Goal: Check status: Check status

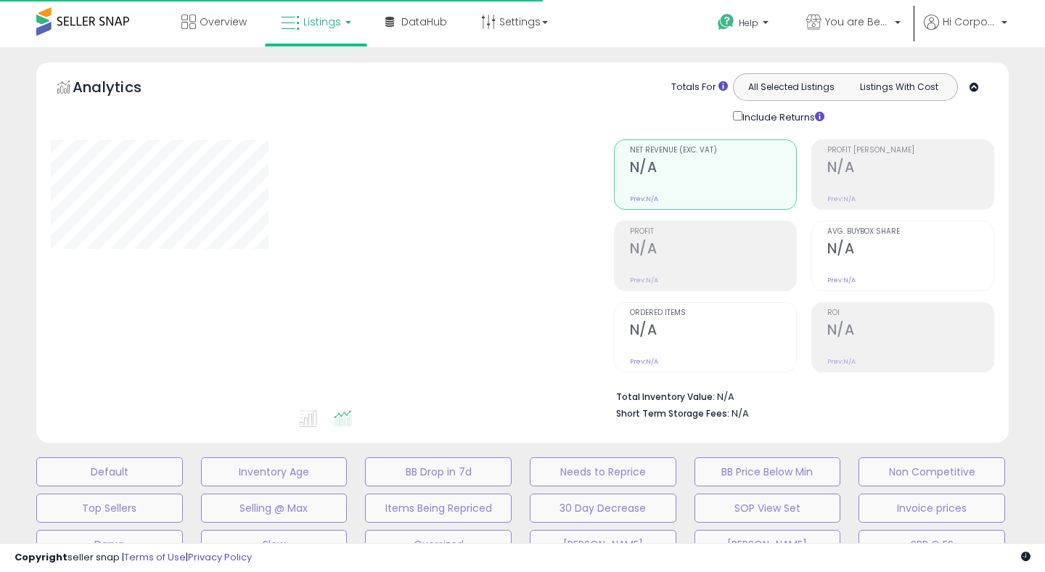
type input "**********"
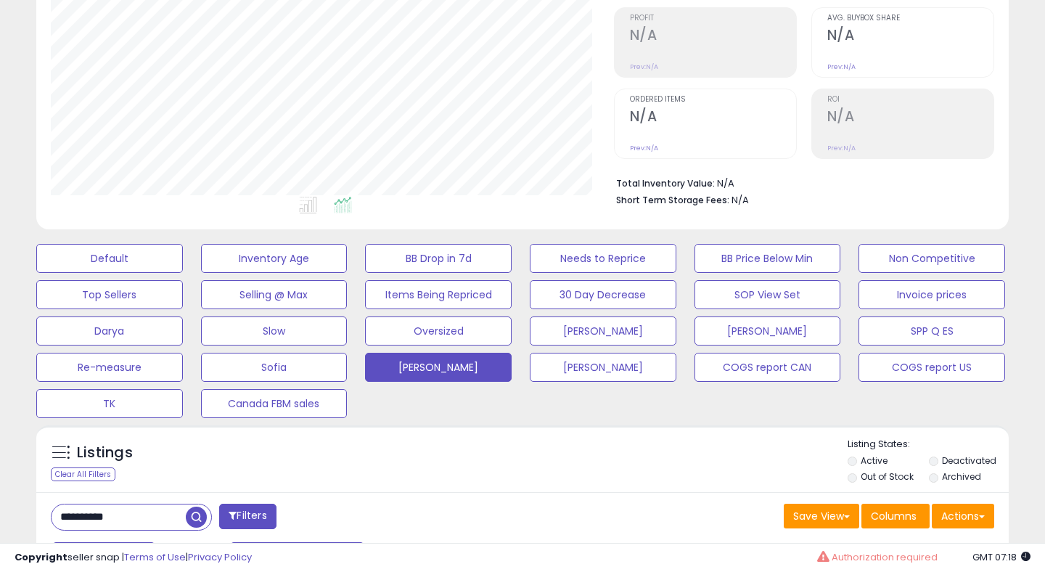
scroll to position [251, 0]
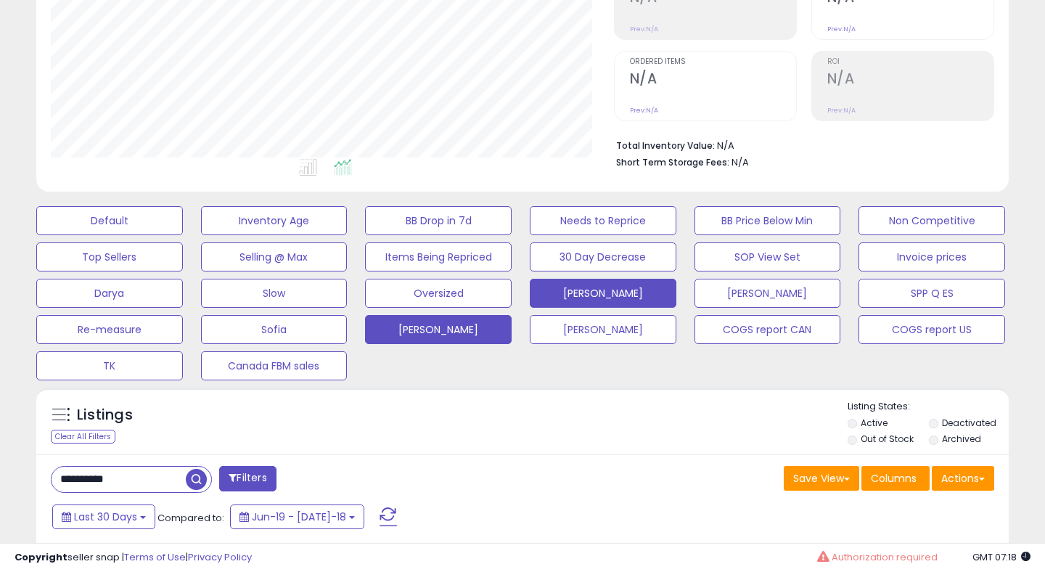
click at [183, 235] on button "[PERSON_NAME]" at bounding box center [109, 220] width 147 height 29
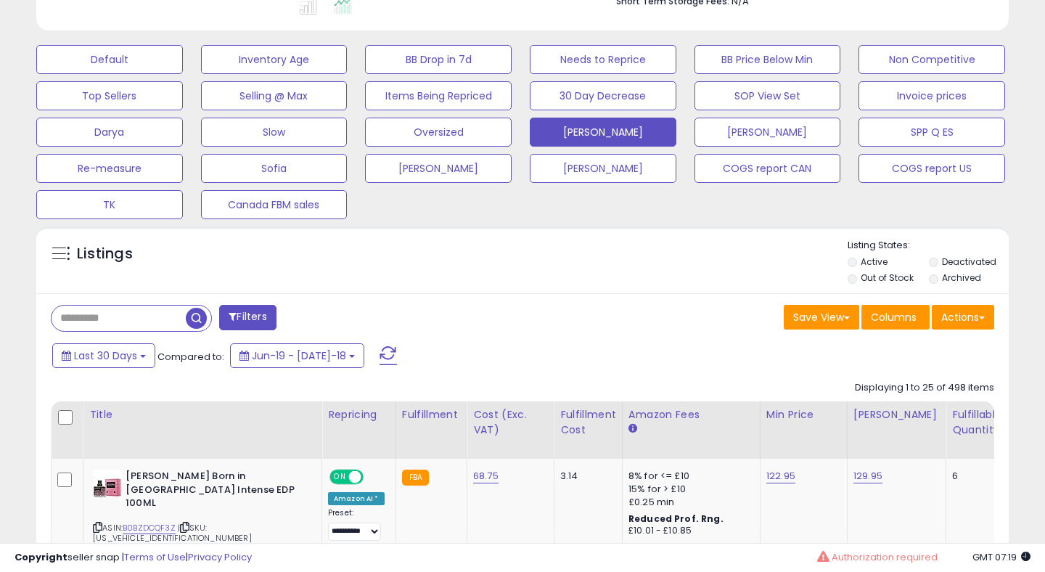
scroll to position [413, 0]
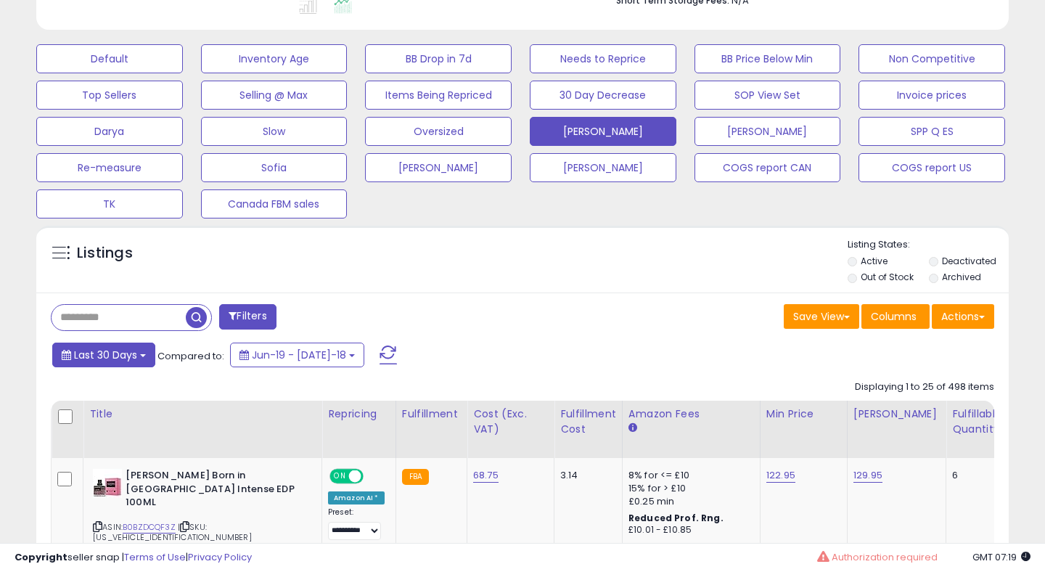
click at [108, 358] on span "Last 30 Days" at bounding box center [105, 354] width 63 height 15
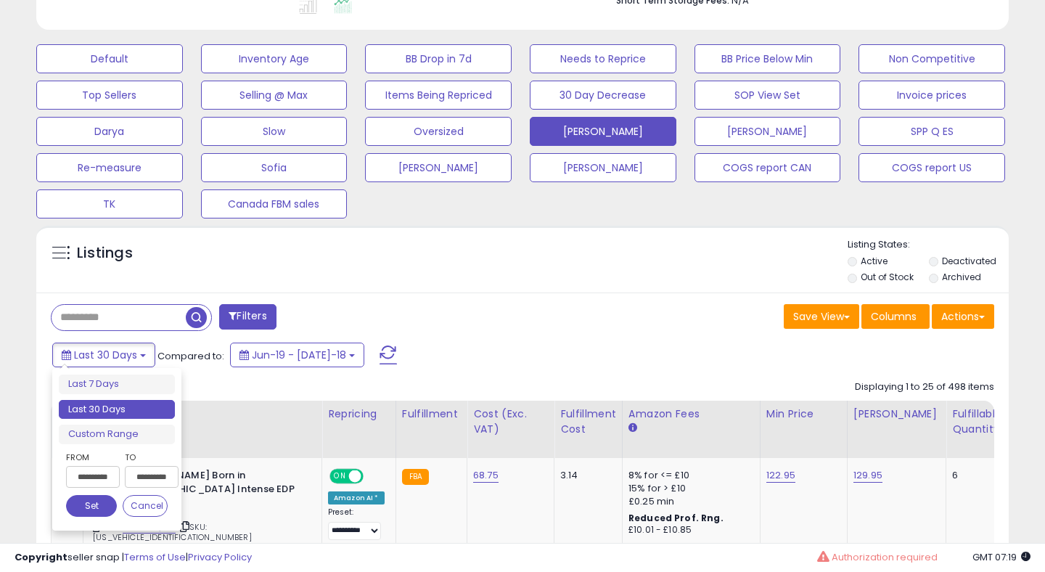
click at [86, 474] on input "**********" at bounding box center [93, 477] width 54 height 22
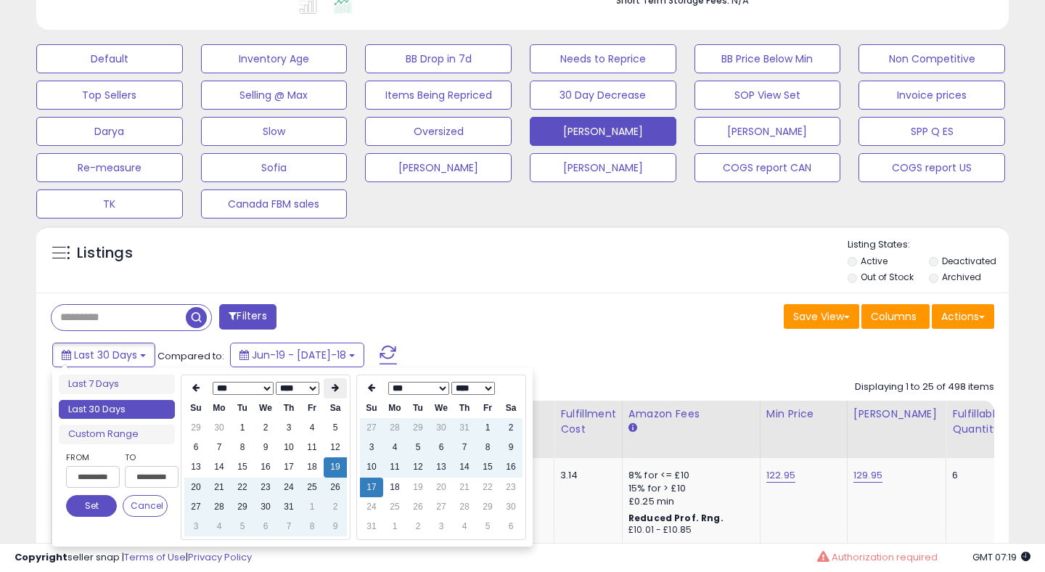
click at [332, 396] on th at bounding box center [335, 388] width 23 height 20
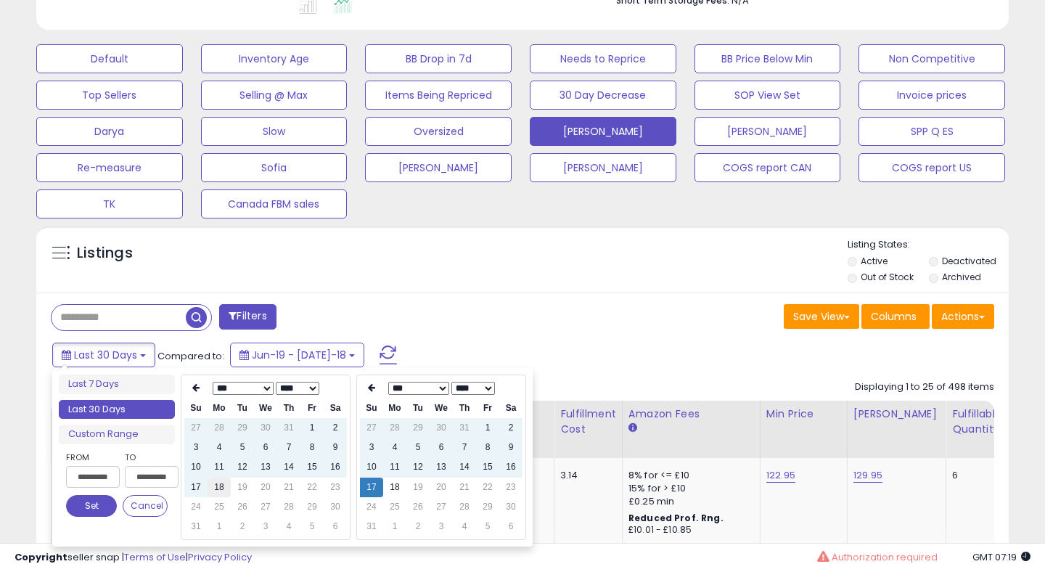
type input "**********"
click at [218, 486] on td "18" at bounding box center [218, 487] width 23 height 20
type input "**********"
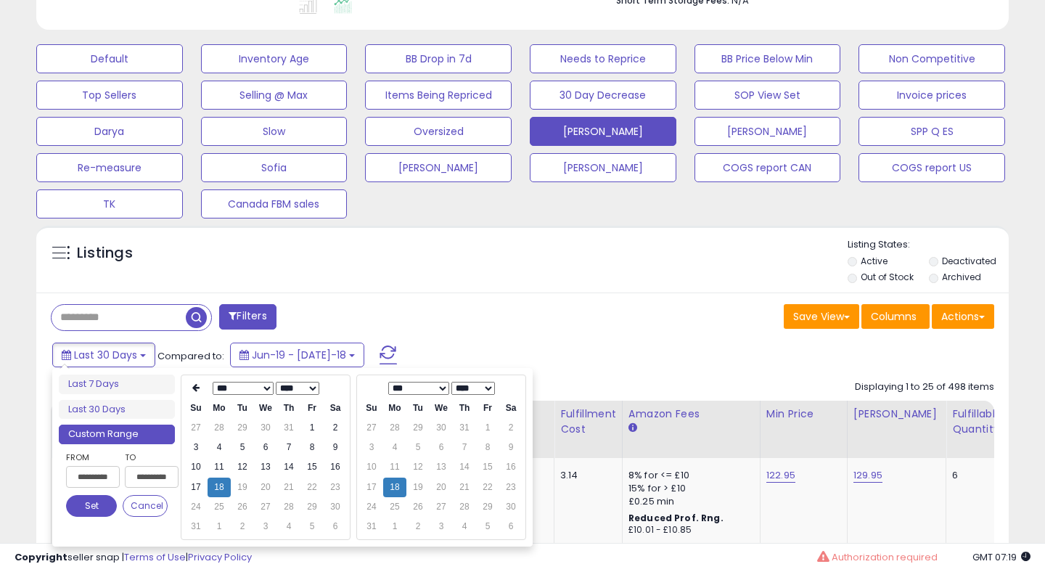
type input "**********"
click at [82, 514] on button "Set" at bounding box center [91, 506] width 51 height 22
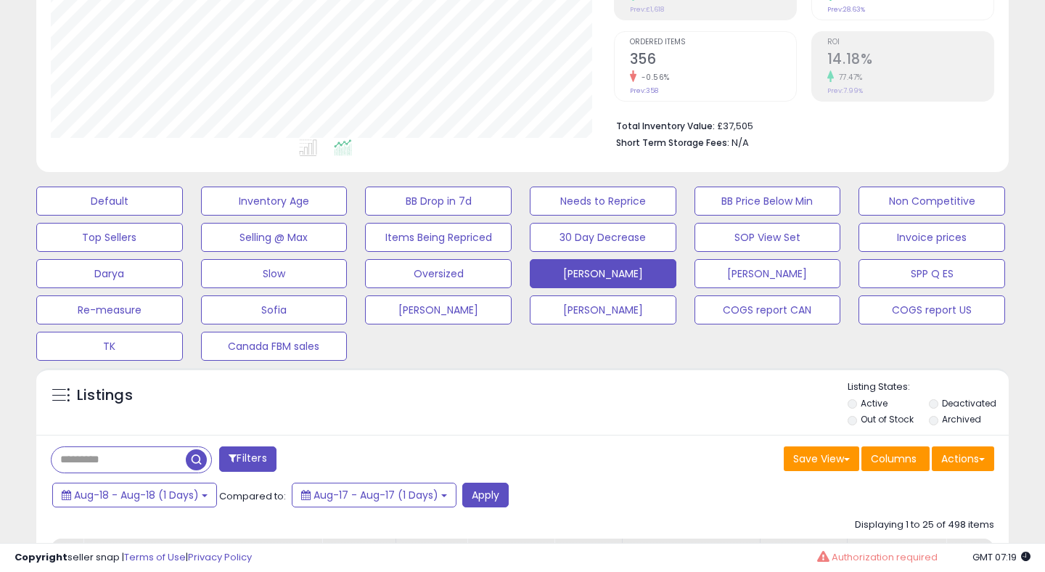
scroll to position [0, 0]
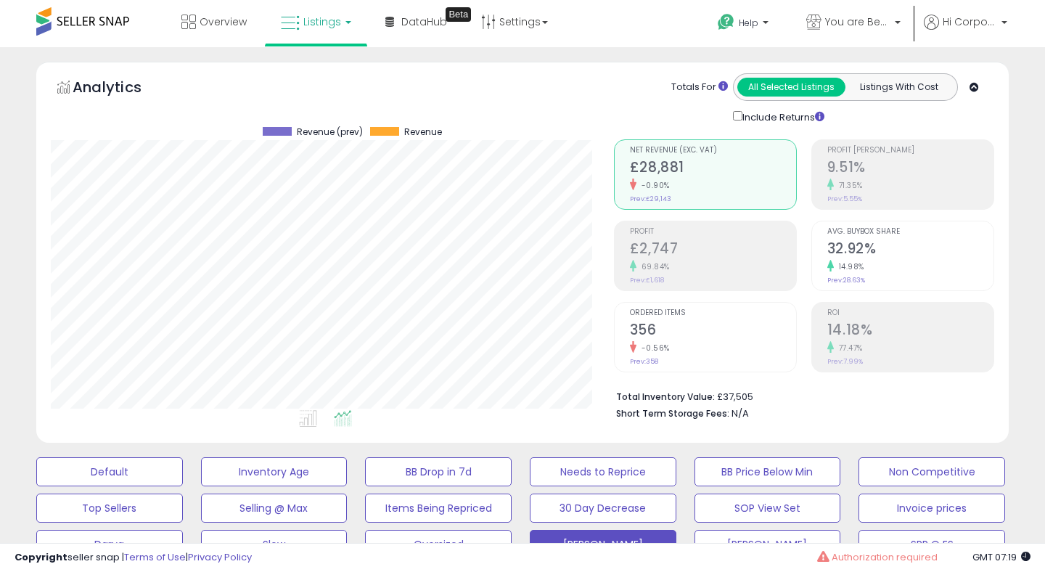
click at [647, 328] on h2 "356" at bounding box center [713, 331] width 166 height 20
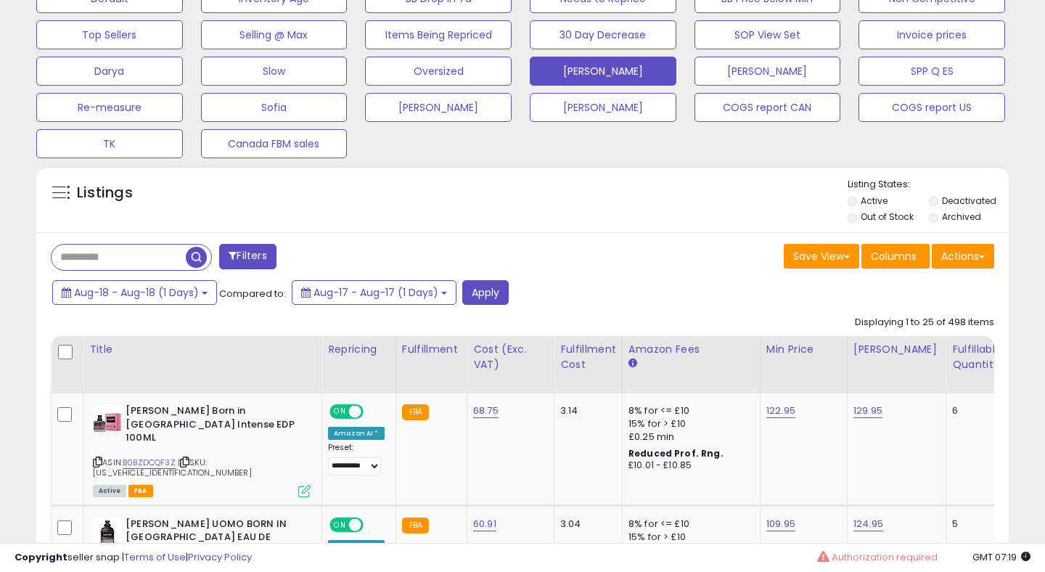
scroll to position [477, 0]
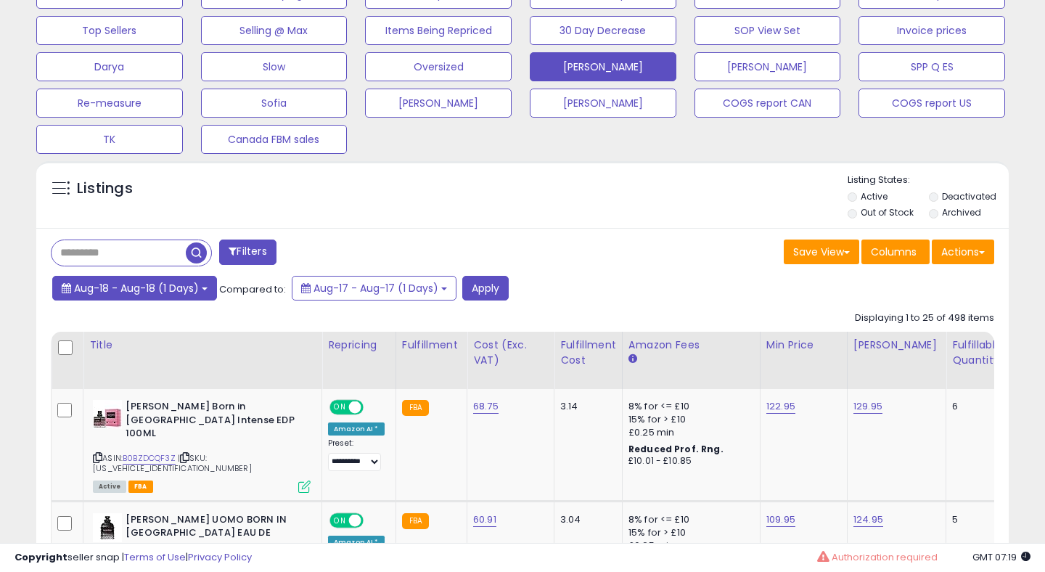
click at [154, 287] on span "Aug-18 - Aug-18 (1 Days)" at bounding box center [136, 288] width 125 height 15
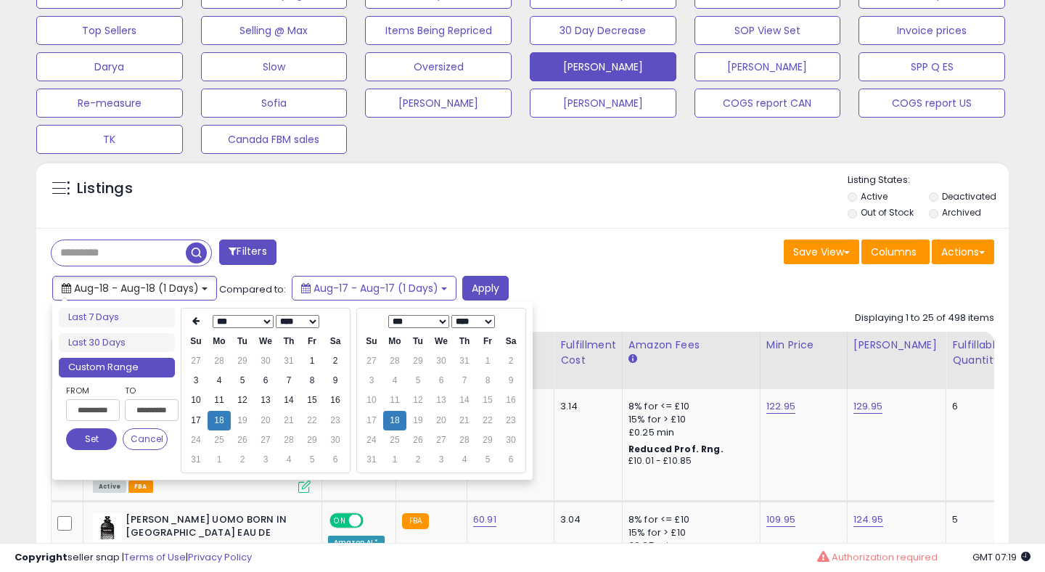
type input "**********"
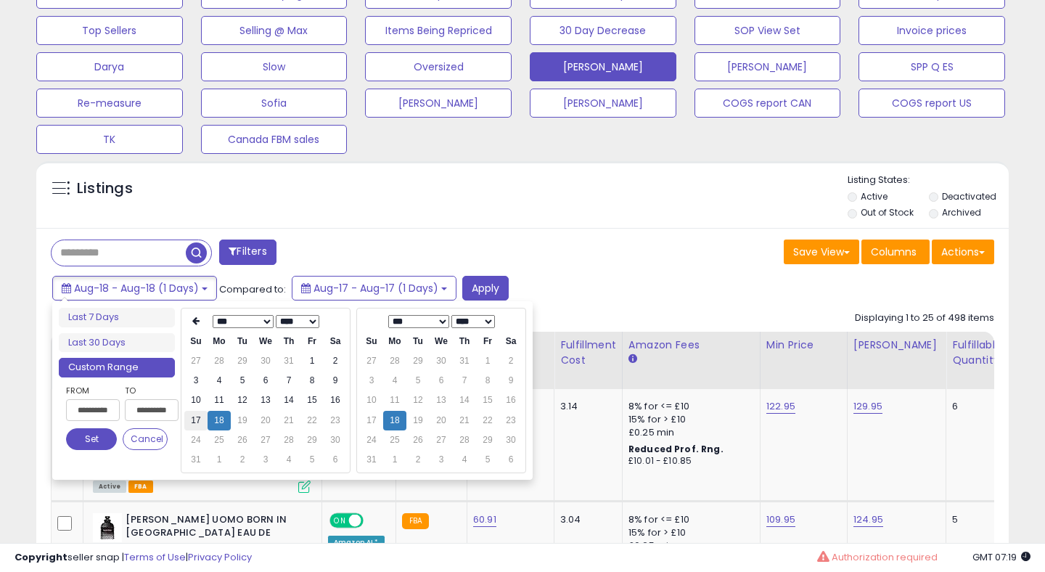
click at [197, 413] on td "17" at bounding box center [195, 421] width 23 height 20
click at [88, 434] on button "Set" at bounding box center [91, 439] width 51 height 22
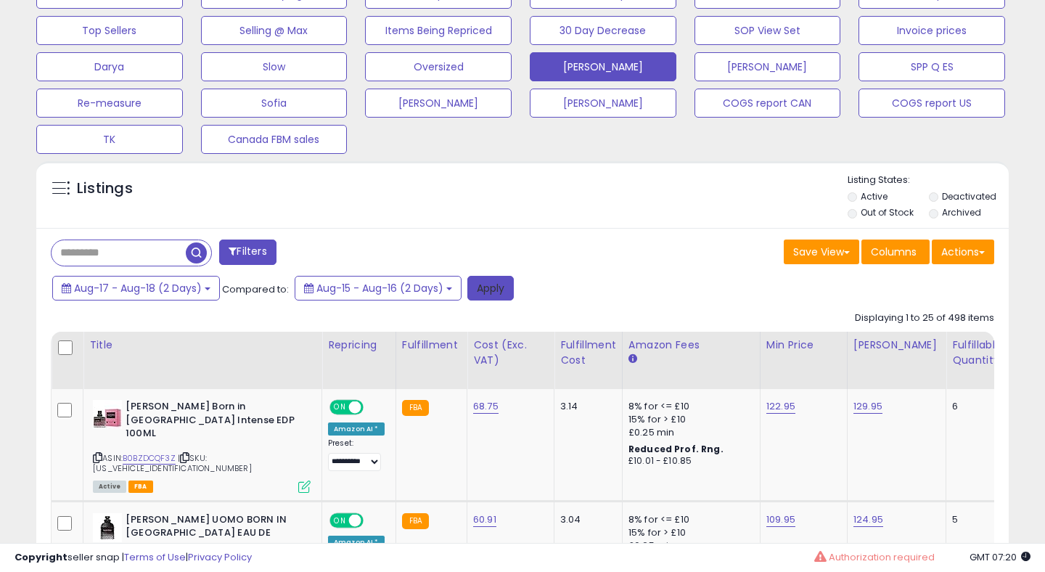
click at [501, 288] on button "Apply" at bounding box center [490, 288] width 46 height 25
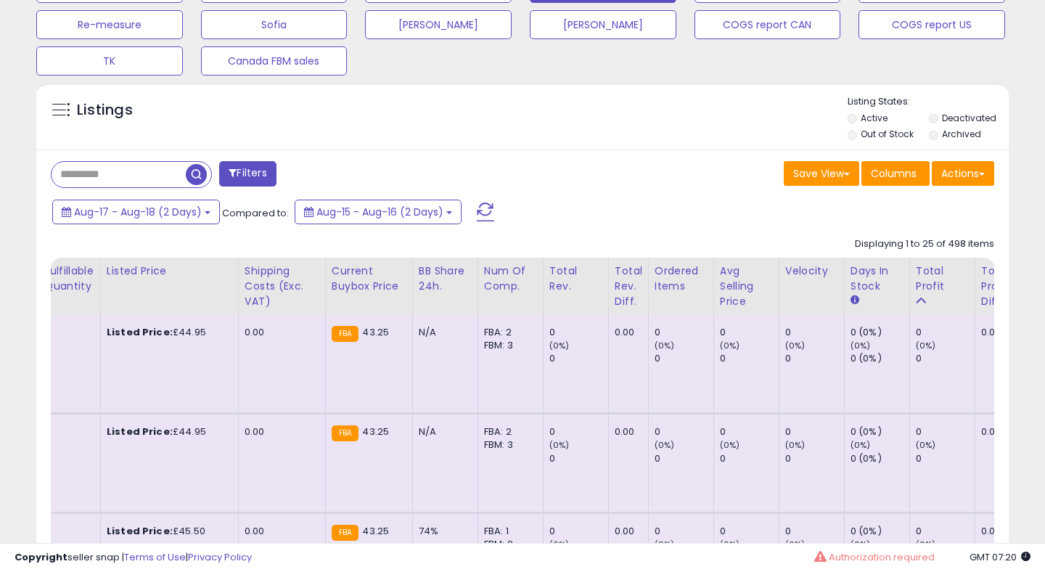
scroll to position [0, 911]
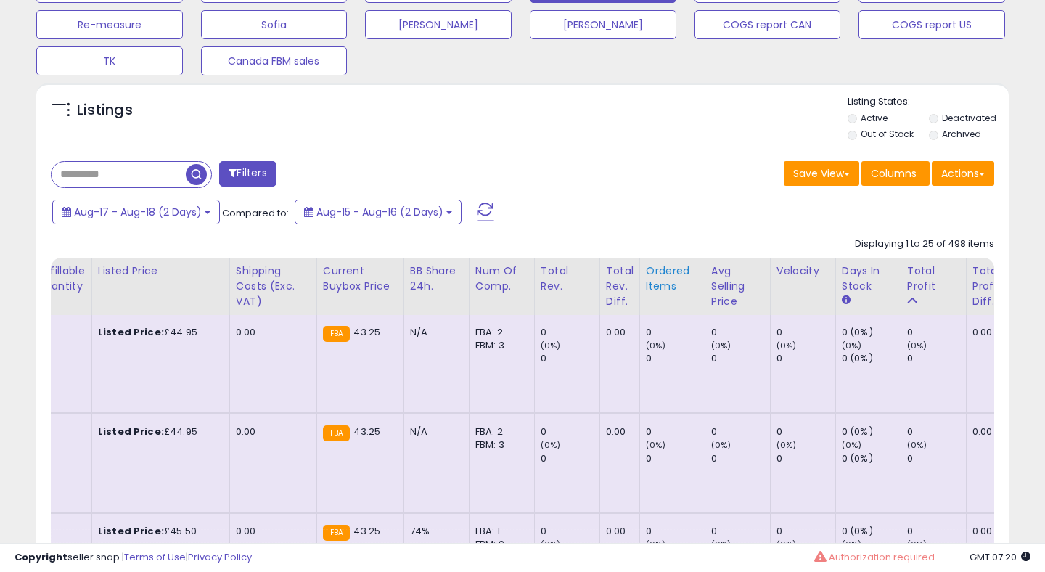
click at [652, 275] on div "Ordered Items" at bounding box center [672, 278] width 53 height 30
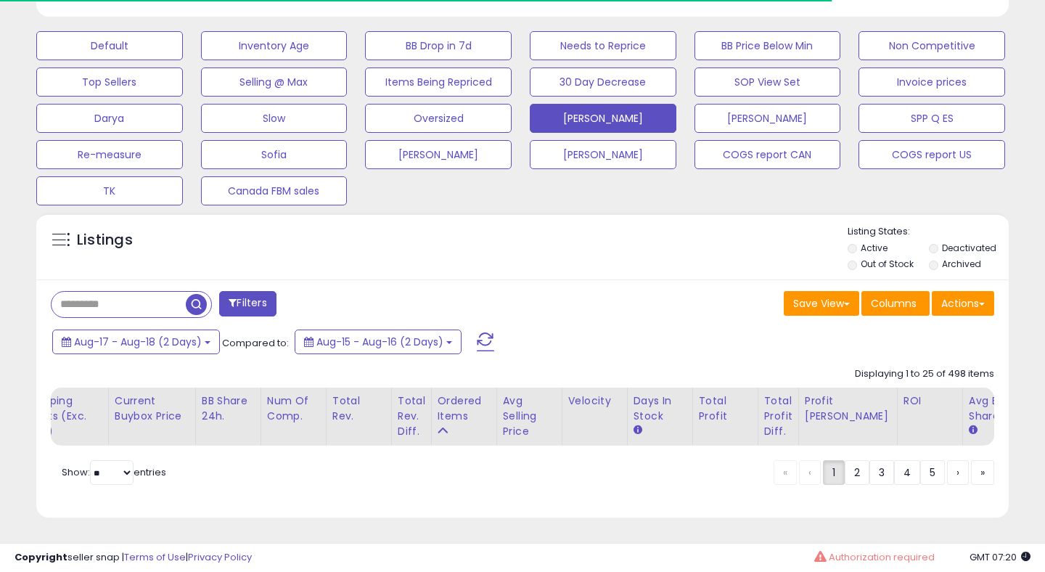
scroll to position [556, 0]
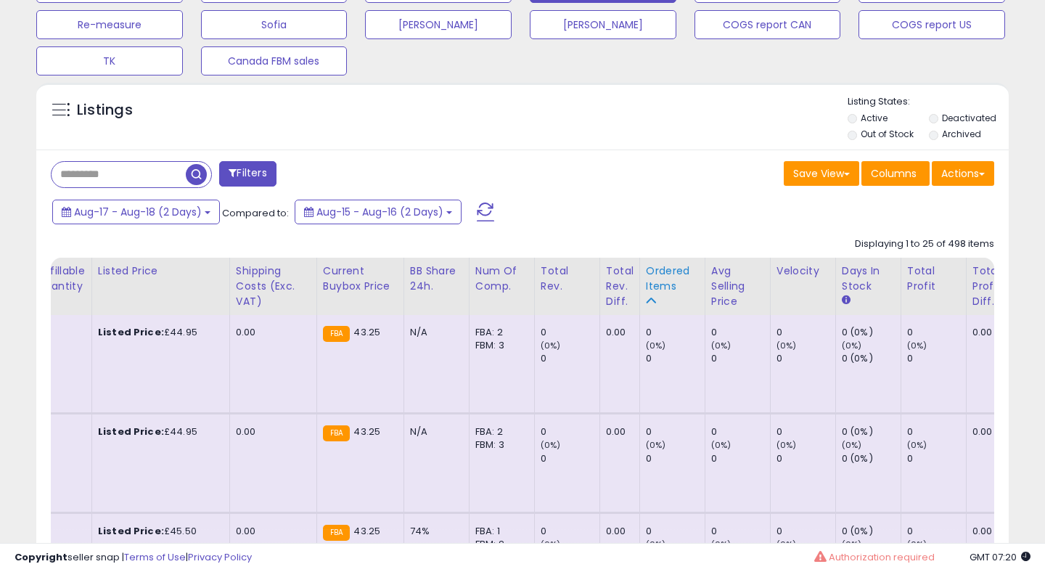
click at [657, 267] on div "Ordered Items" at bounding box center [672, 278] width 53 height 30
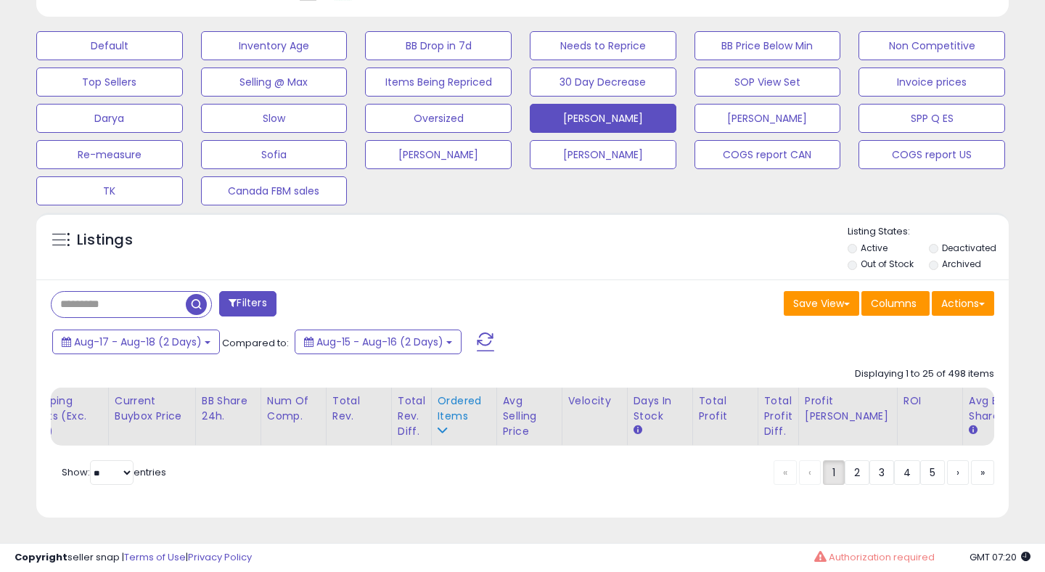
scroll to position [0, 0]
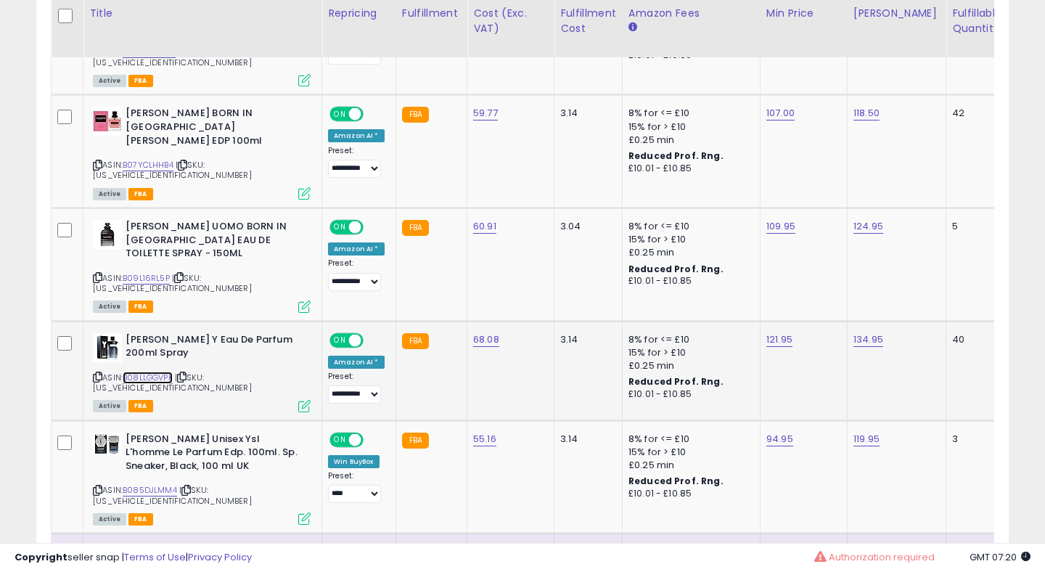
click at [164, 371] on link "B08LLGGVPK" at bounding box center [148, 377] width 50 height 12
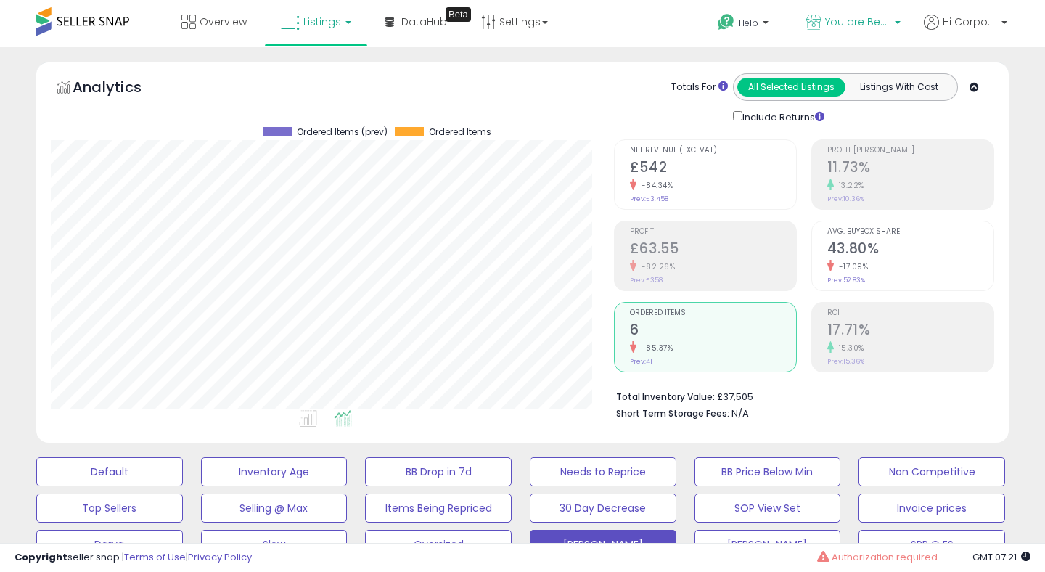
click at [846, 17] on span "You are Beautiful ([GEOGRAPHIC_DATA])" at bounding box center [857, 22] width 65 height 15
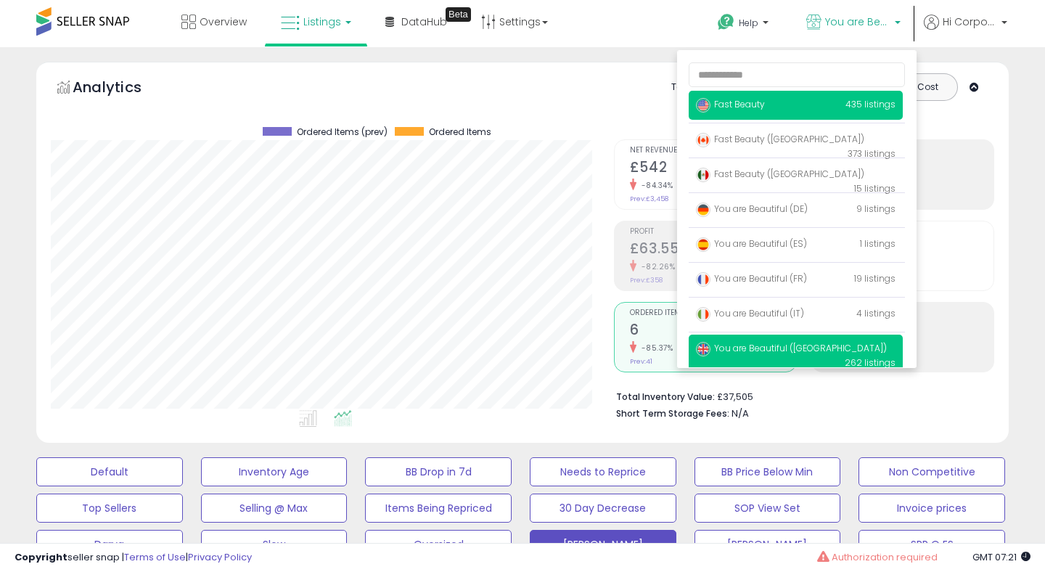
click at [757, 112] on p "Fast Beauty 435 listings" at bounding box center [795, 105] width 214 height 29
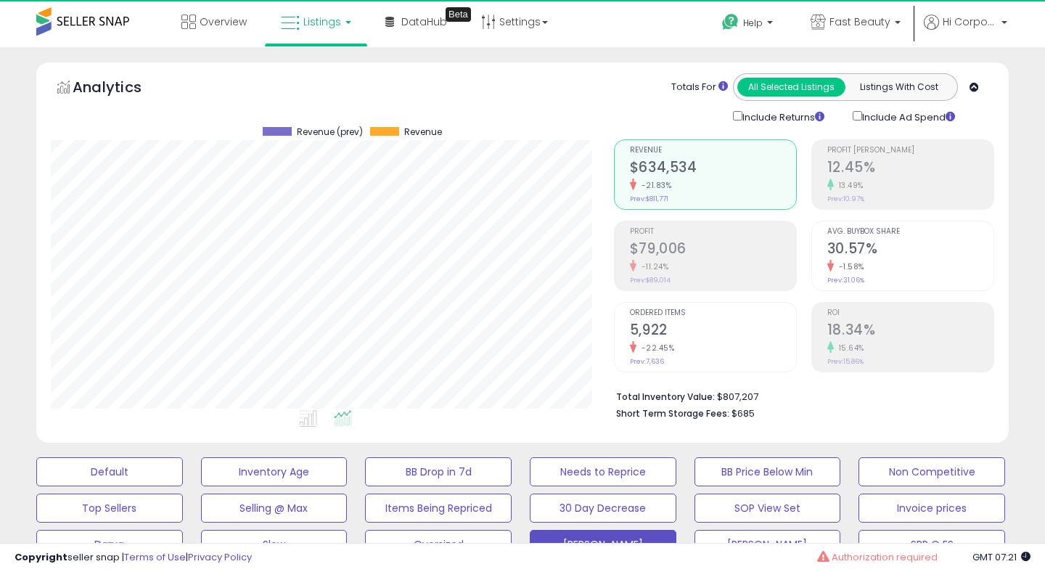
scroll to position [297, 562]
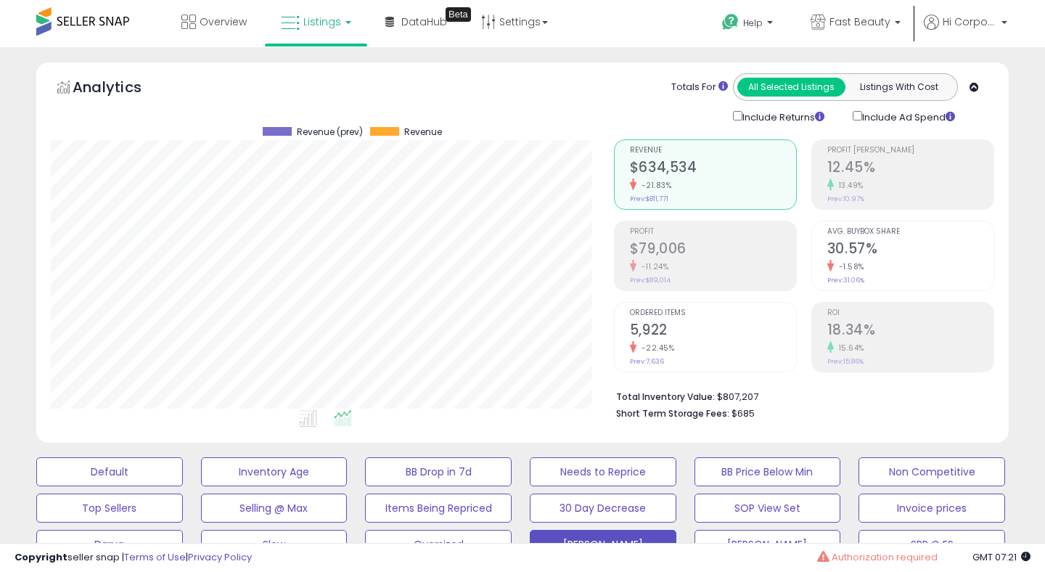
click at [697, 183] on div "-21.83%" at bounding box center [713, 185] width 166 height 14
click at [674, 252] on h2 "$79,006" at bounding box center [713, 250] width 166 height 20
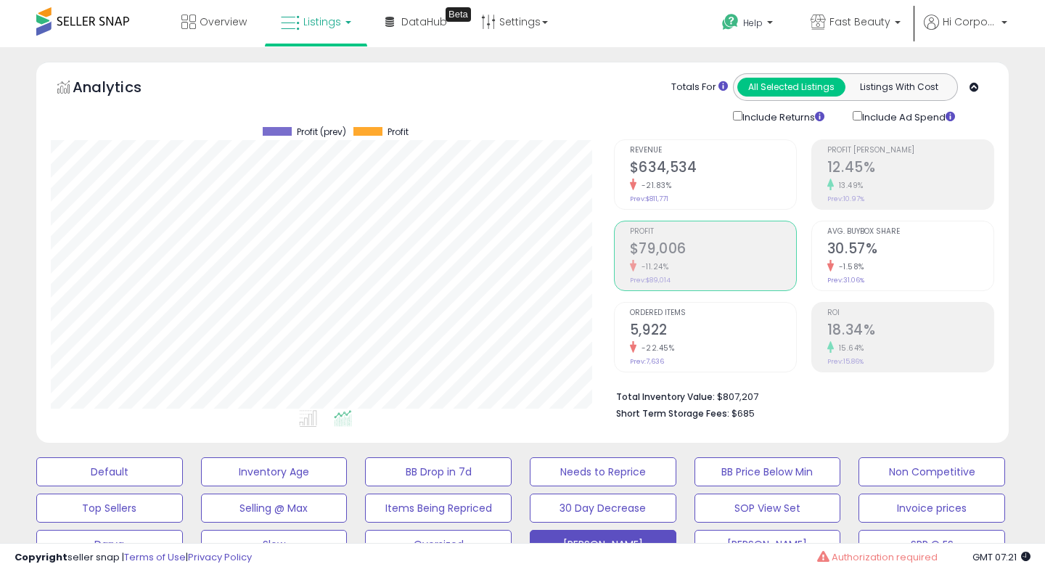
click at [870, 325] on h2 "18.34%" at bounding box center [910, 331] width 166 height 20
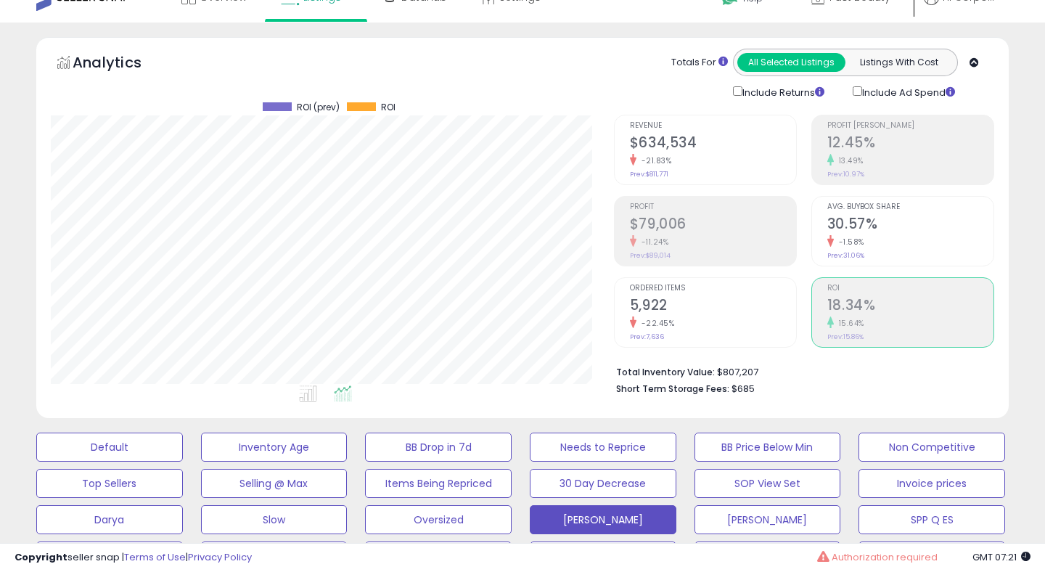
scroll to position [28, 0]
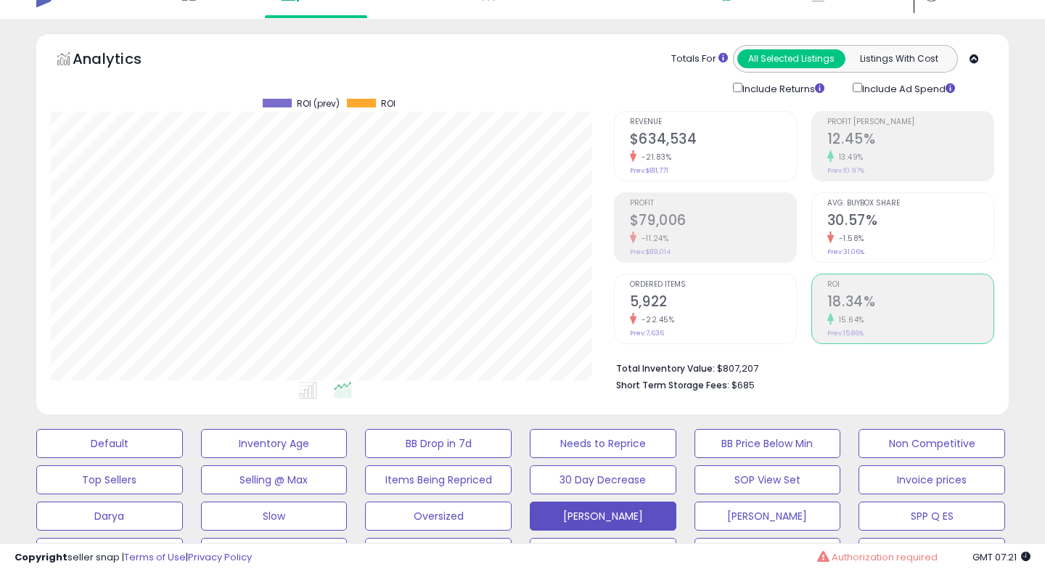
click at [693, 141] on h2 "$634,534" at bounding box center [713, 141] width 166 height 20
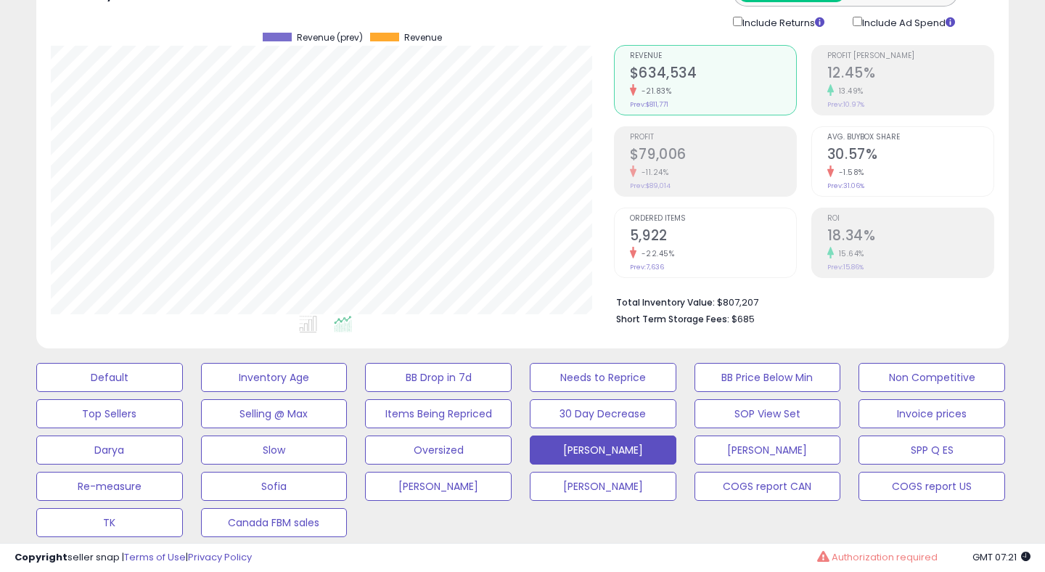
scroll to position [89, 0]
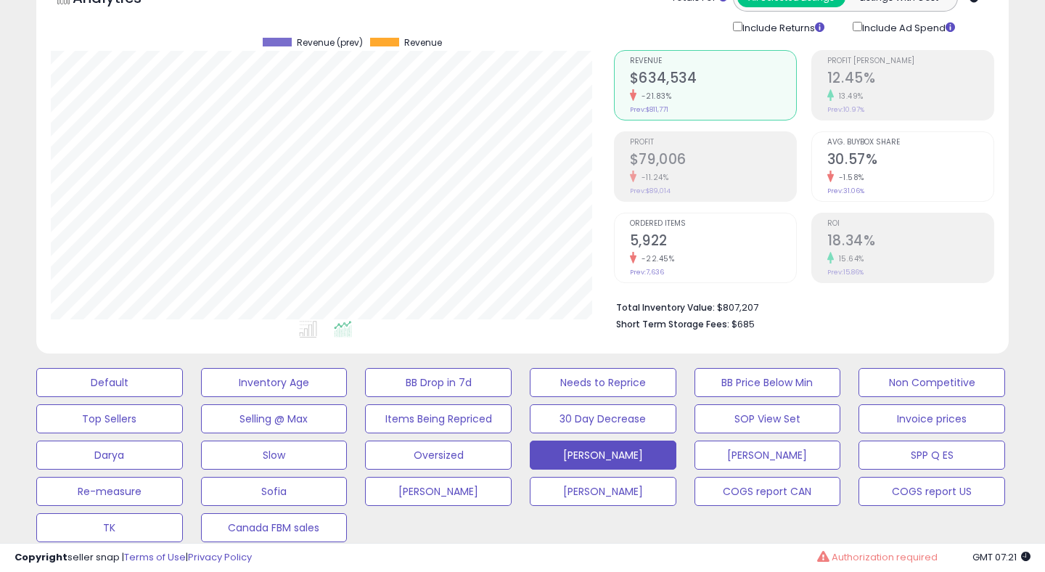
click at [693, 141] on span "Profit" at bounding box center [713, 143] width 166 height 8
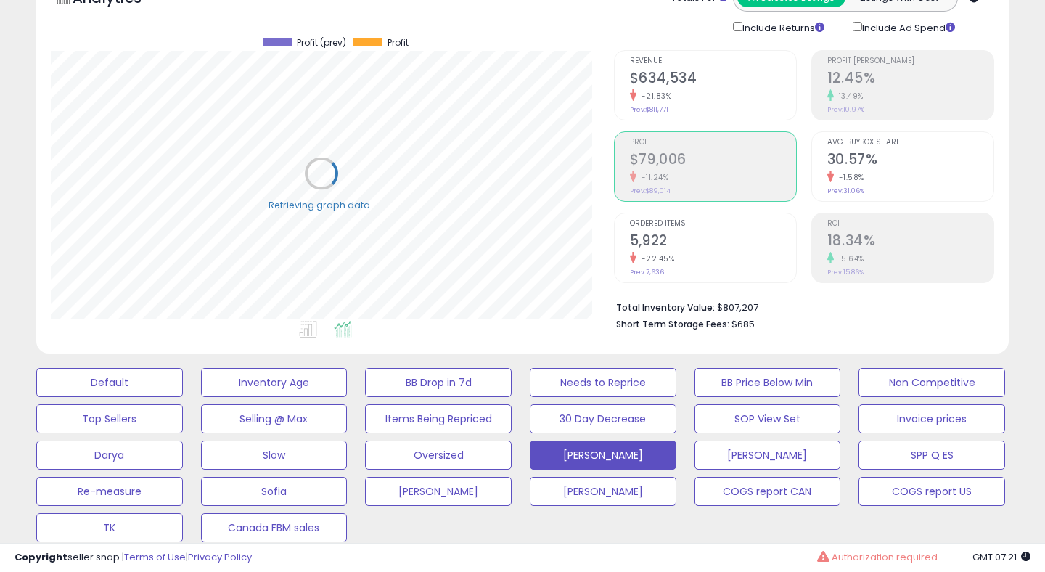
scroll to position [297, 562]
click at [702, 70] on h2 "$634,534" at bounding box center [713, 80] width 166 height 20
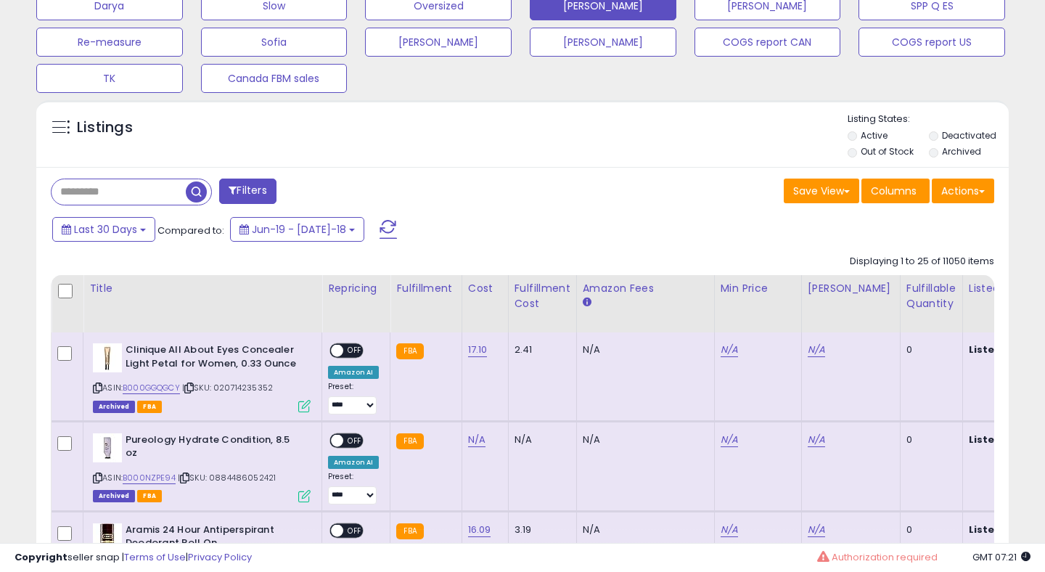
scroll to position [542, 0]
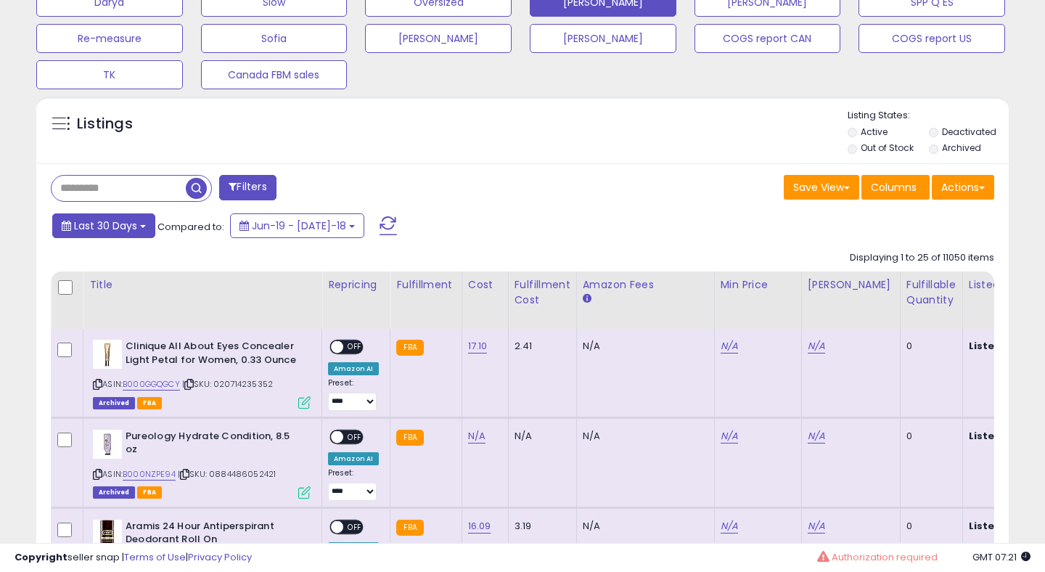
click at [124, 235] on button "Last 30 Days" at bounding box center [103, 225] width 103 height 25
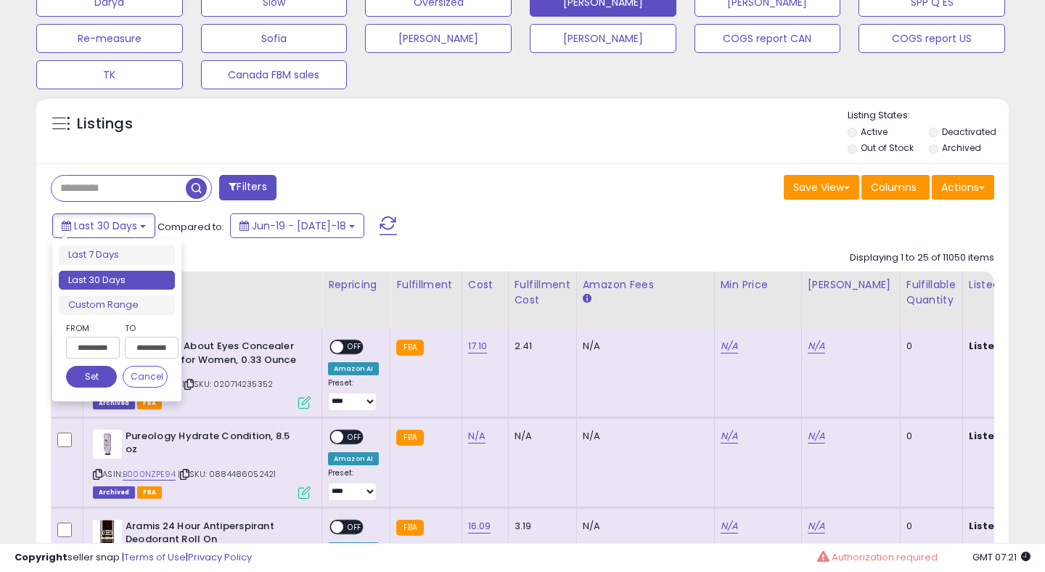
click at [94, 350] on input "**********" at bounding box center [93, 348] width 54 height 22
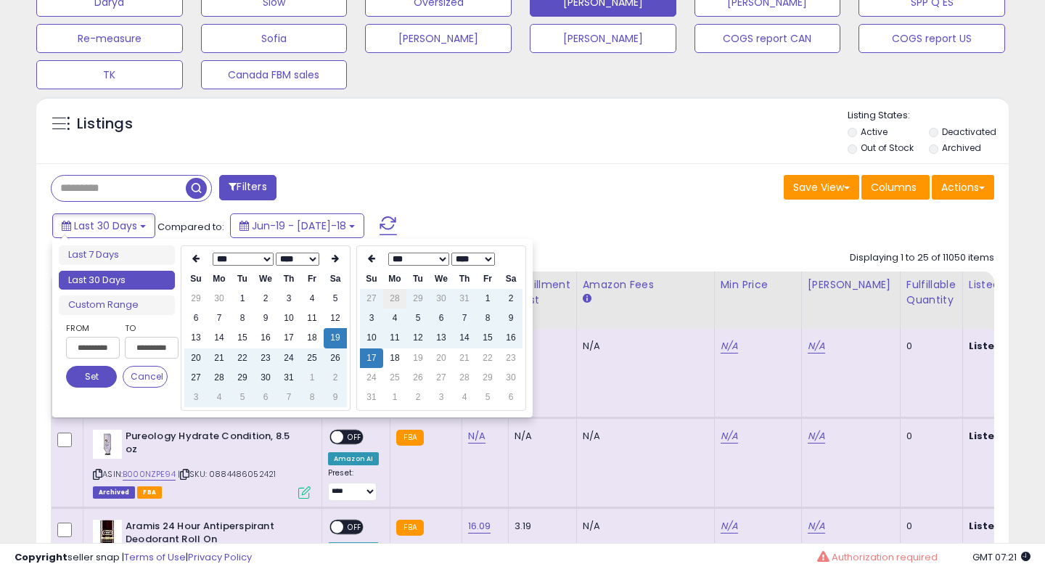
type input "**********"
click at [334, 255] on icon at bounding box center [334, 258] width 7 height 9
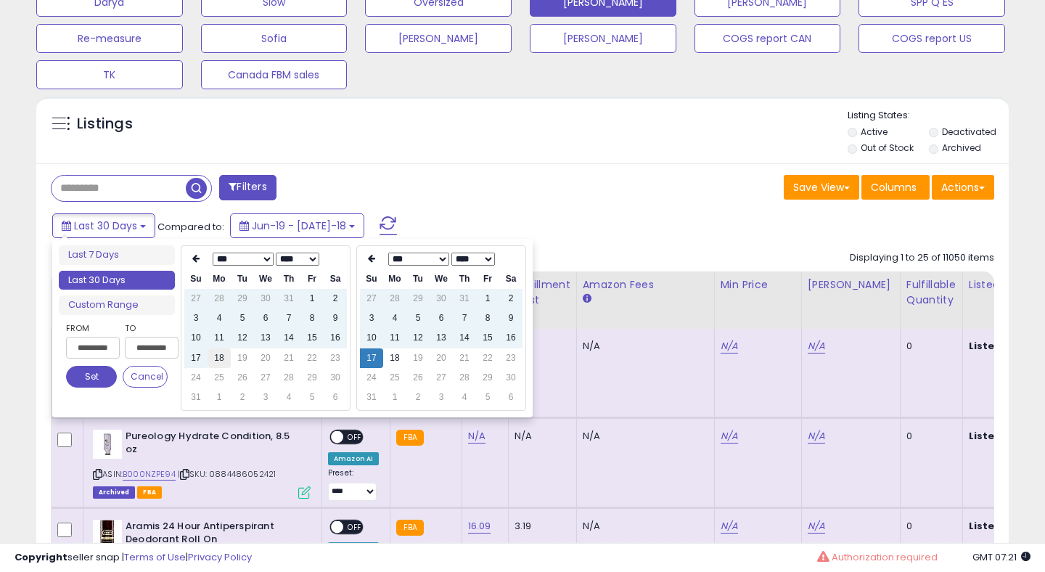
type input "**********"
click at [213, 358] on td "18" at bounding box center [218, 358] width 23 height 20
type input "**********"
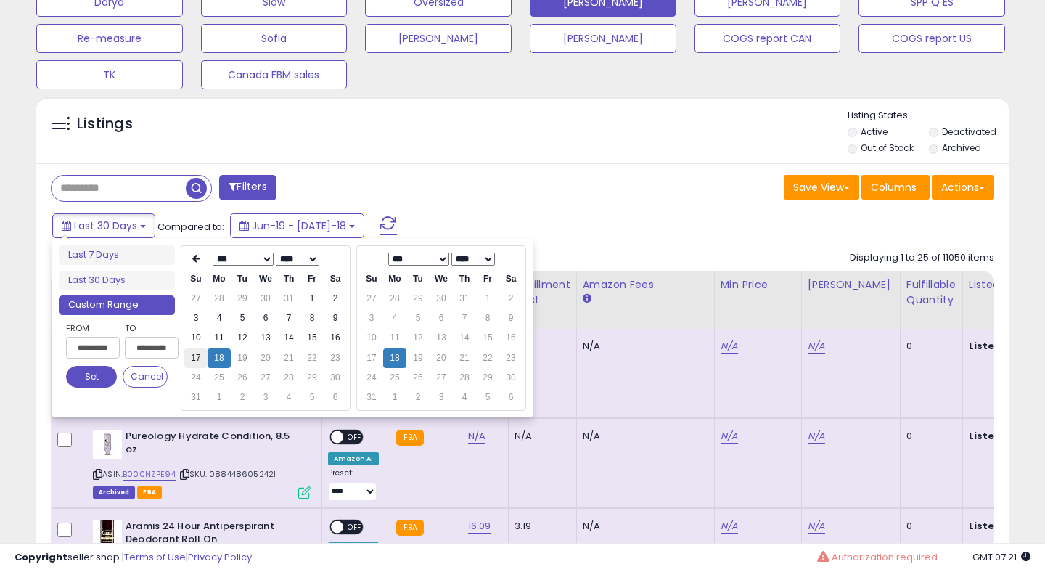
type input "**********"
click at [197, 359] on td "17" at bounding box center [195, 358] width 23 height 20
click at [91, 373] on button "Set" at bounding box center [91, 377] width 51 height 22
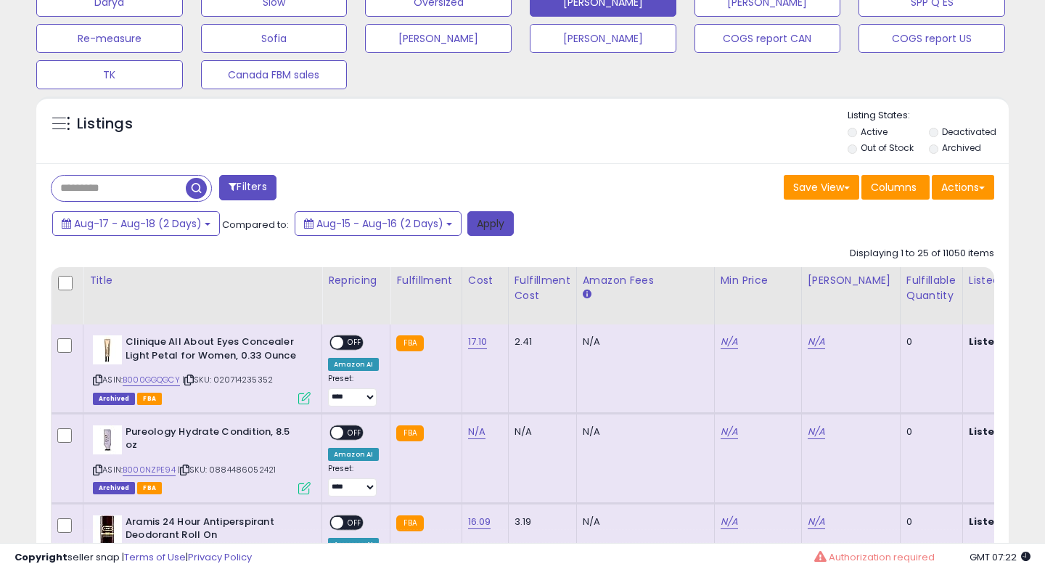
click at [498, 222] on button "Apply" at bounding box center [490, 223] width 46 height 25
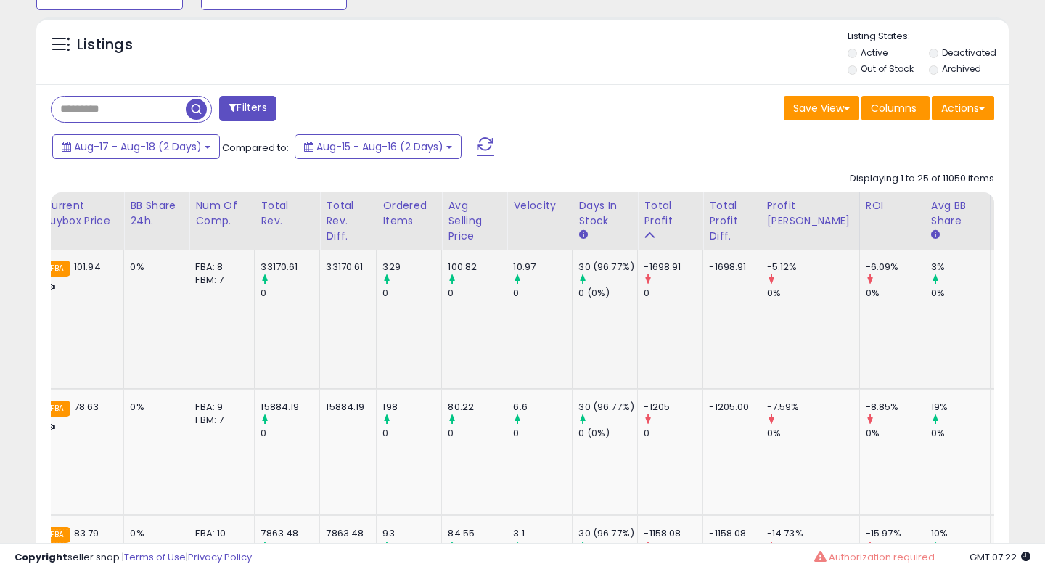
scroll to position [0, 1124]
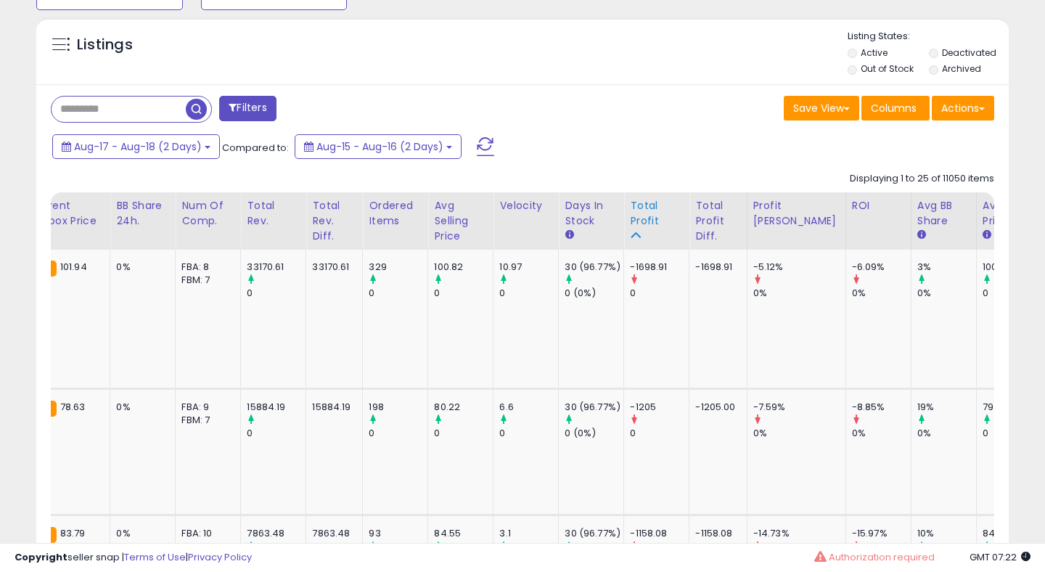
click at [632, 221] on div "Total Profit" at bounding box center [656, 213] width 53 height 30
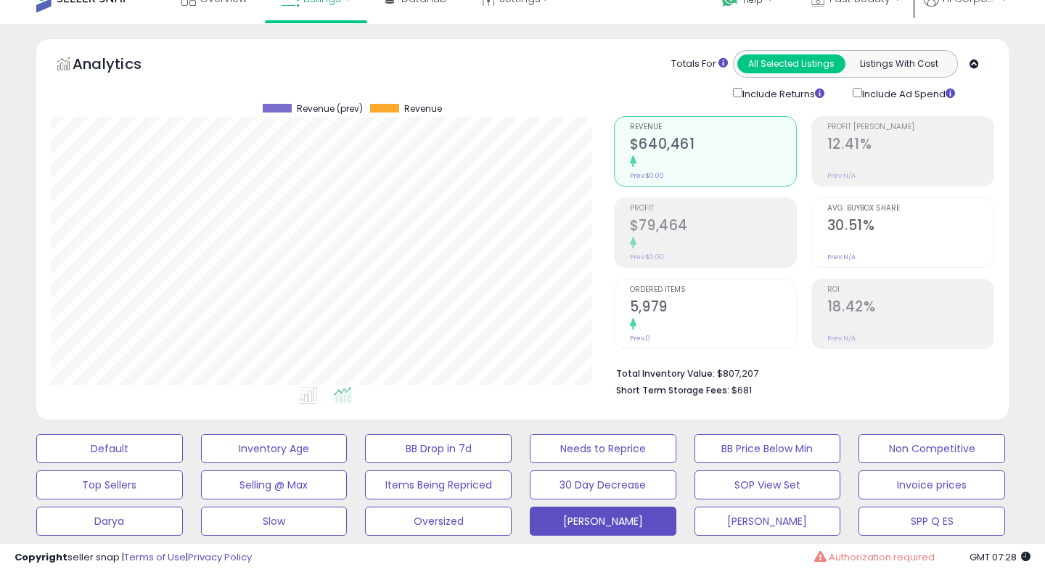
scroll to position [0, 0]
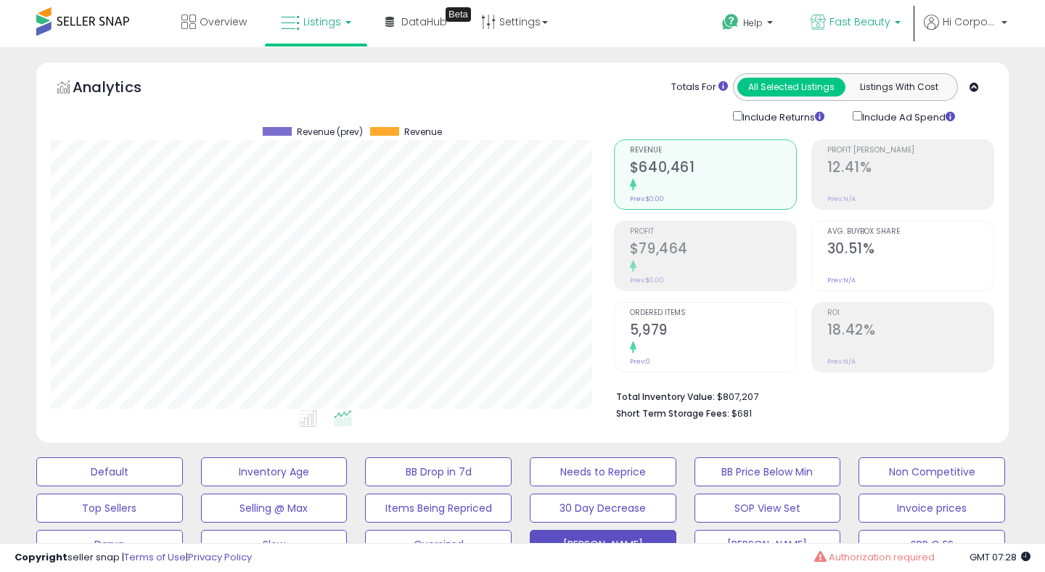
click at [869, 22] on span "Fast Beauty" at bounding box center [859, 22] width 61 height 15
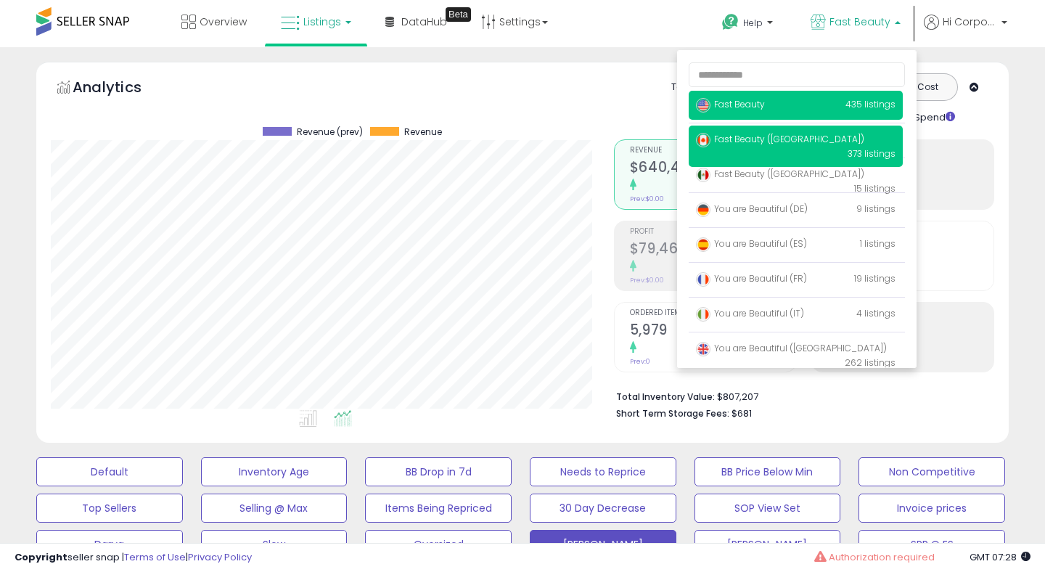
click at [799, 128] on p "Fast Beauty (Canada) 373 listings" at bounding box center [795, 145] width 214 height 41
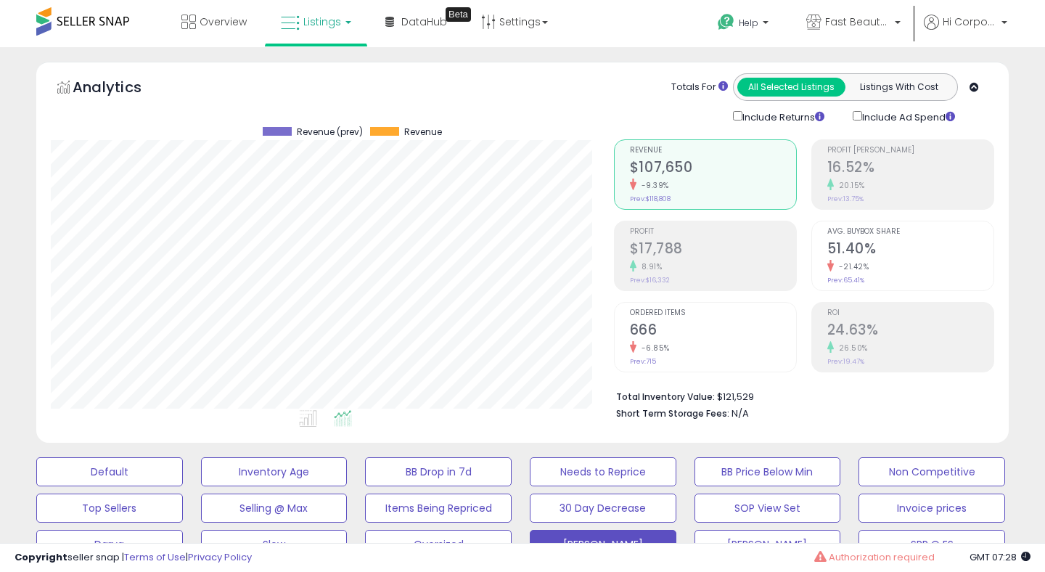
scroll to position [297, 562]
click at [732, 263] on div "8.91%" at bounding box center [713, 267] width 166 height 14
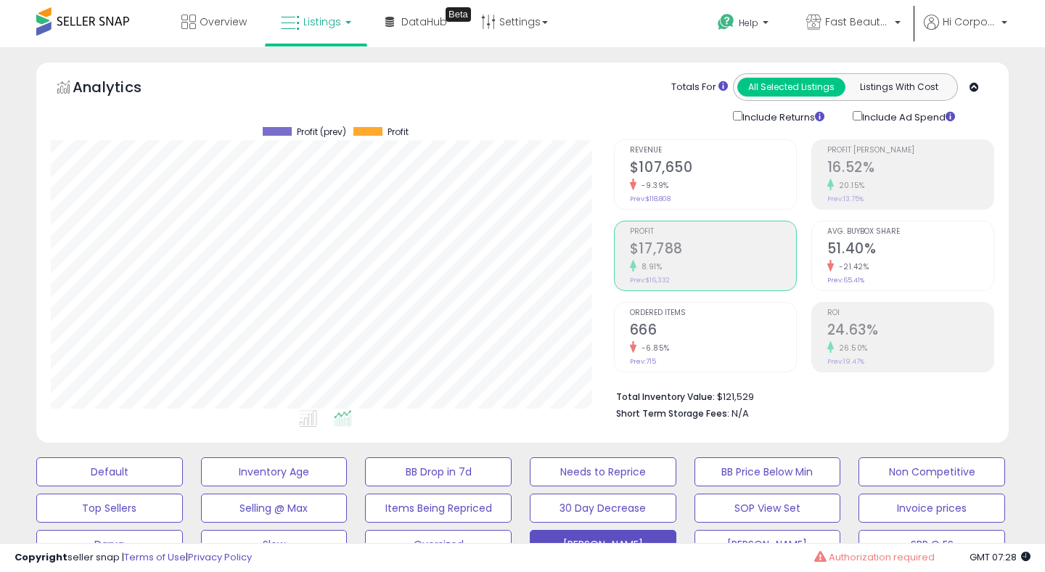
click at [868, 350] on div "26.50%" at bounding box center [910, 348] width 166 height 14
click at [715, 246] on h2 "$17,788" at bounding box center [713, 250] width 166 height 20
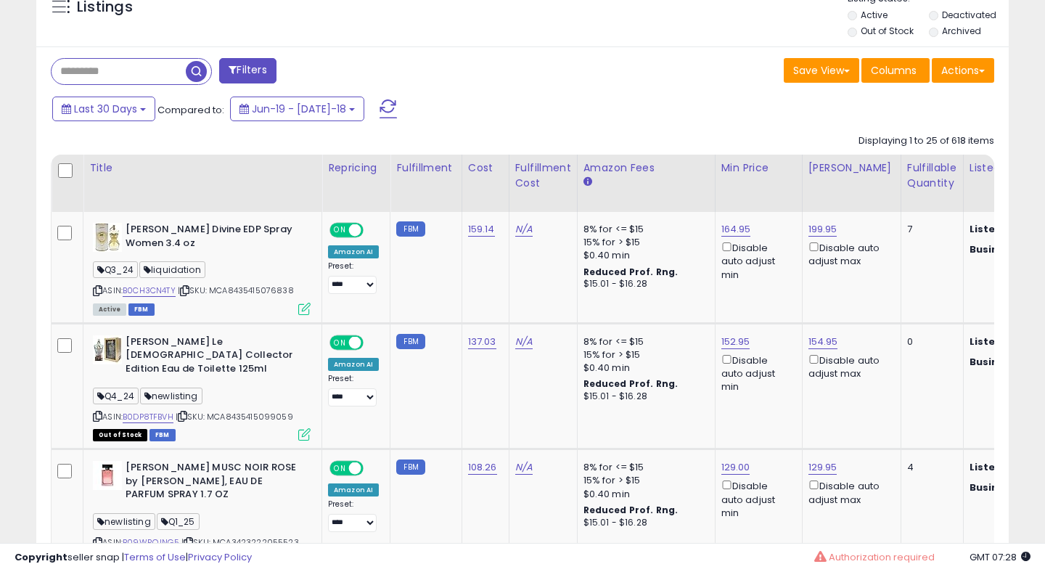
scroll to position [577, 0]
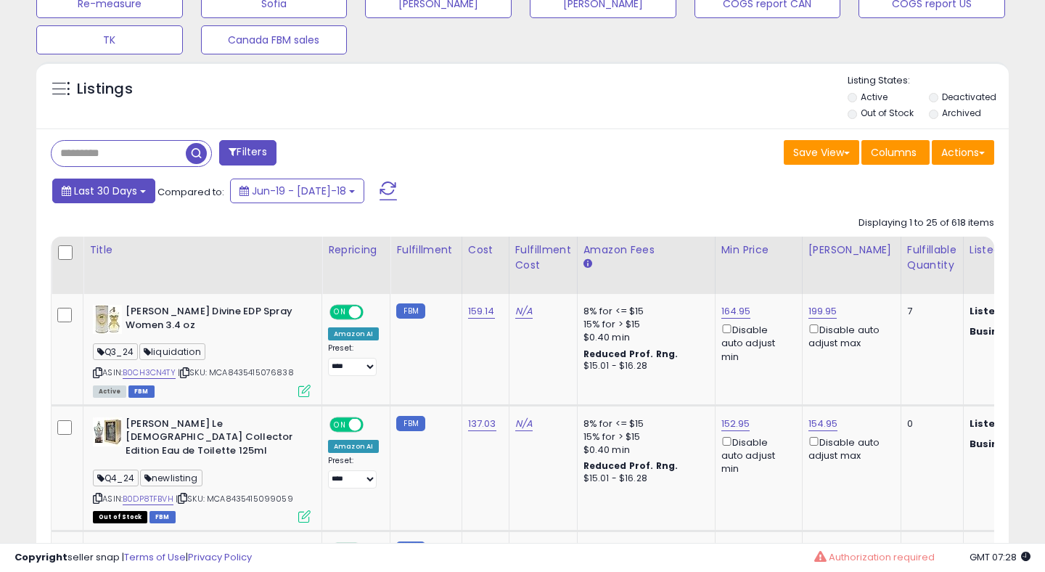
click at [125, 189] on span "Last 30 Days" at bounding box center [105, 191] width 63 height 15
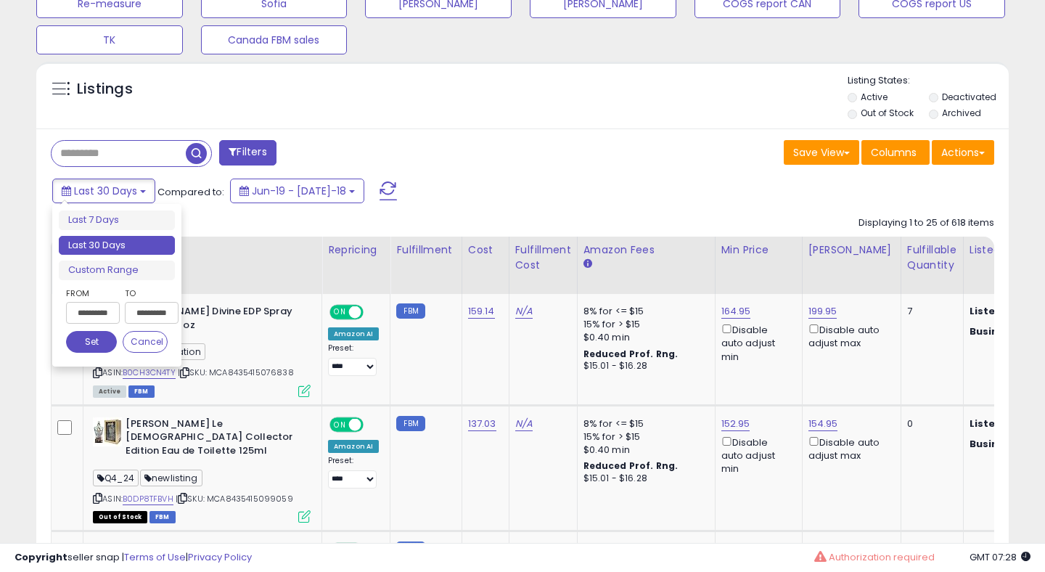
click at [98, 306] on input "**********" at bounding box center [93, 313] width 54 height 22
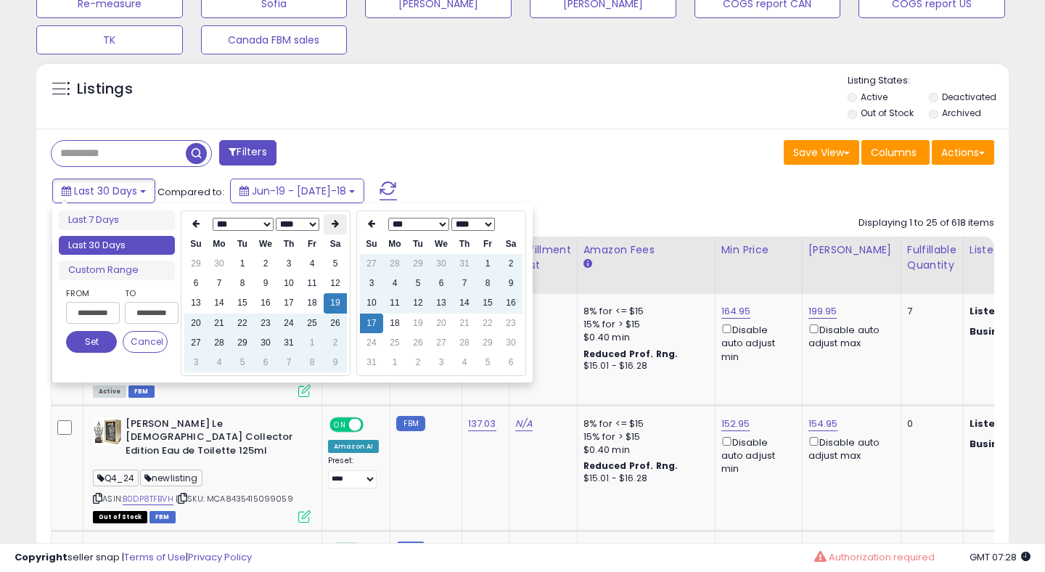
click at [334, 223] on icon at bounding box center [334, 223] width 7 height 9
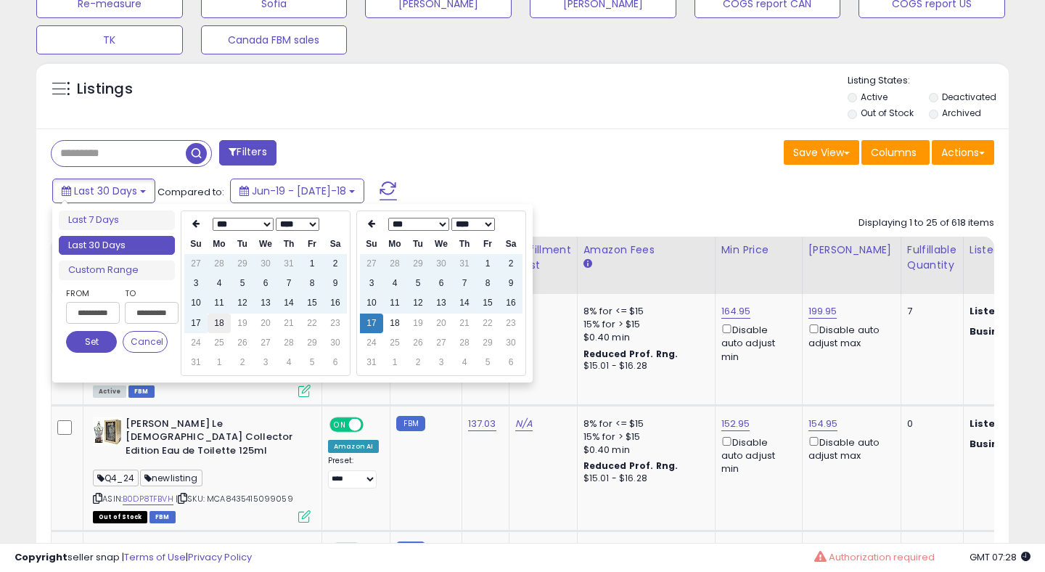
type input "**********"
click at [217, 326] on td "18" at bounding box center [218, 323] width 23 height 20
type input "**********"
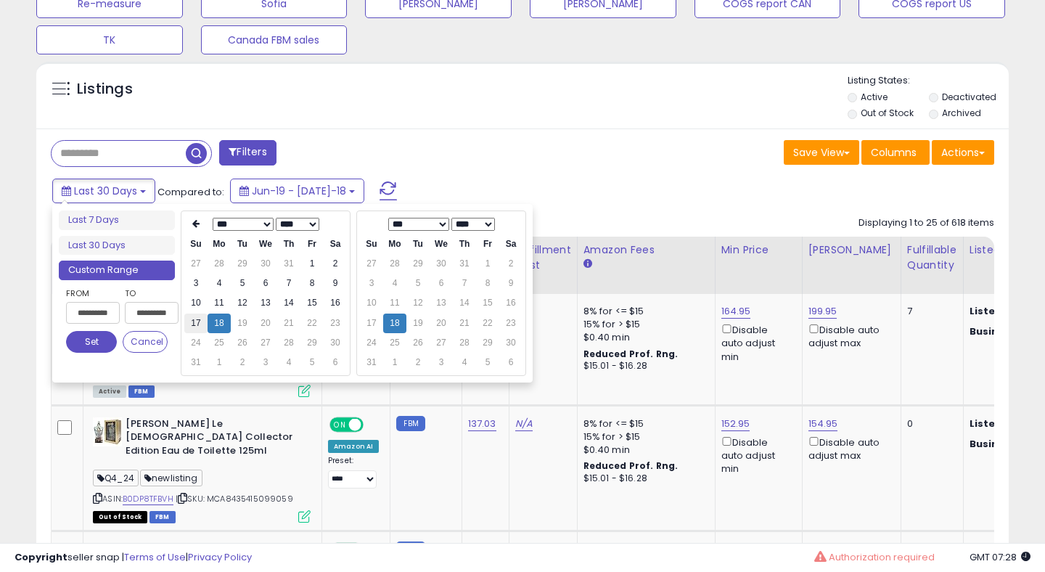
type input "**********"
click at [192, 329] on td "17" at bounding box center [195, 323] width 23 height 20
click at [86, 343] on button "Set" at bounding box center [91, 342] width 51 height 22
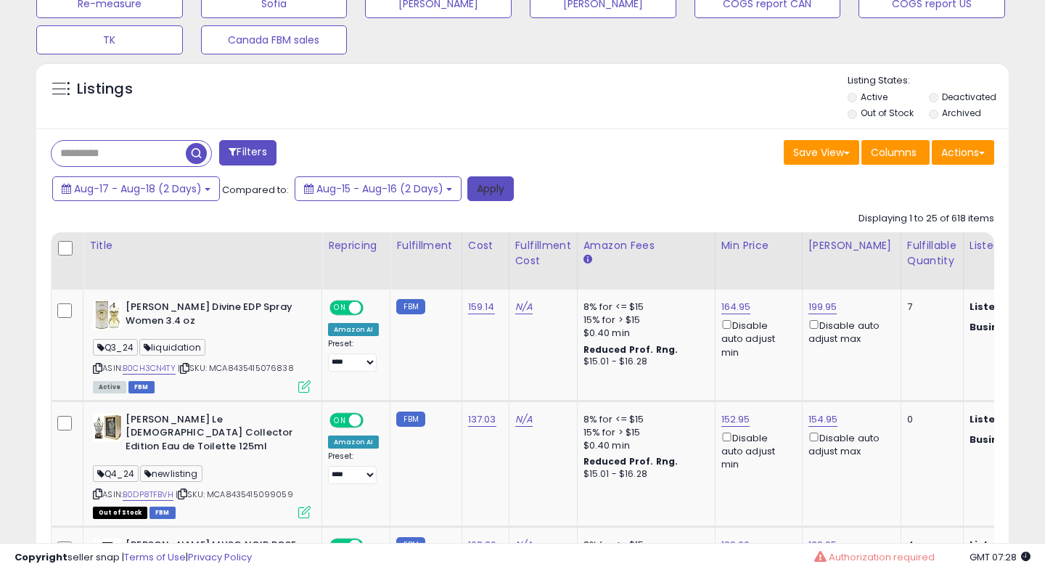
click at [490, 191] on button "Apply" at bounding box center [490, 188] width 46 height 25
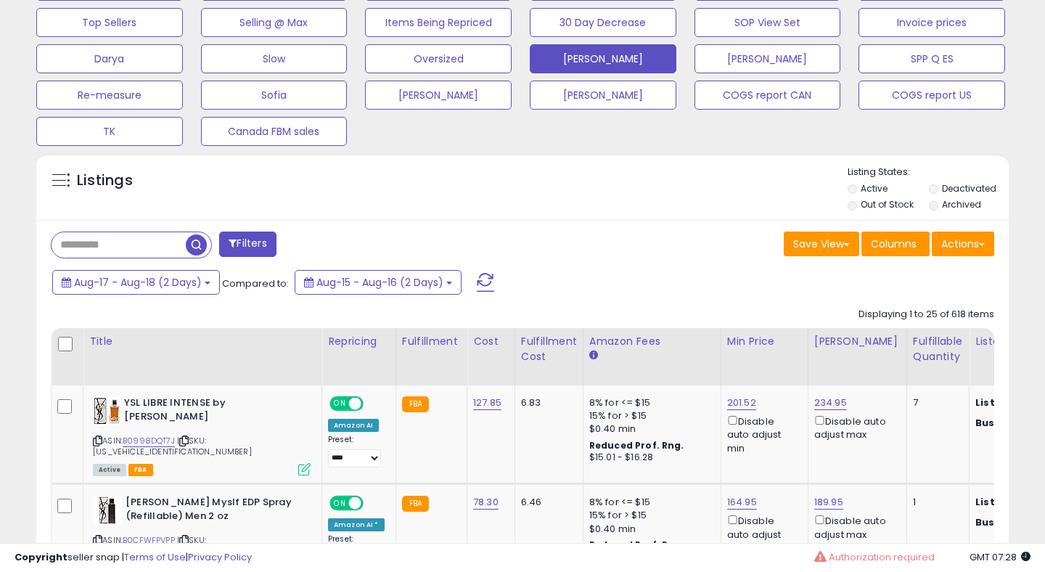
scroll to position [0, 0]
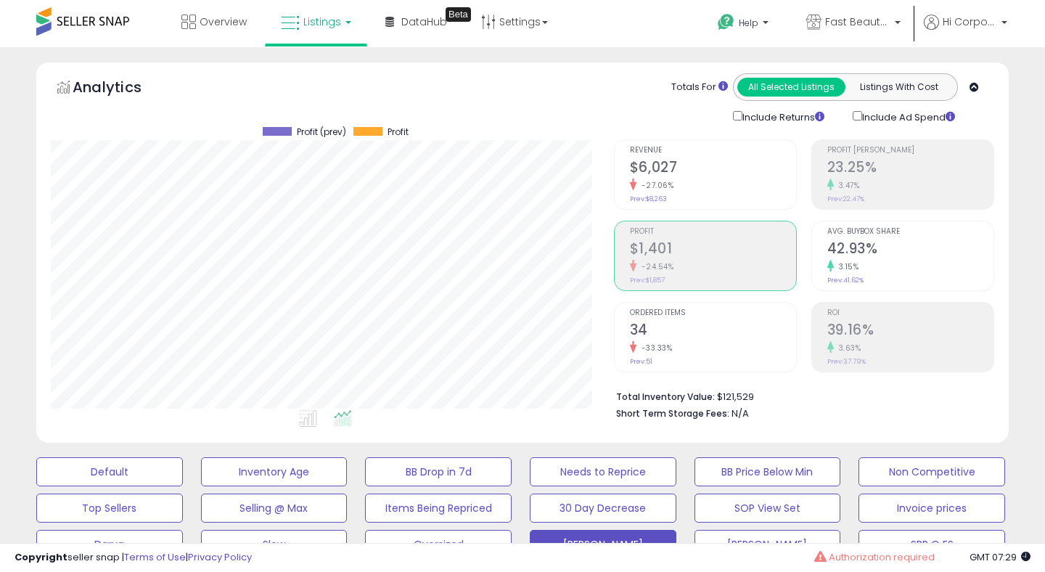
click at [643, 342] on small "-33.33%" at bounding box center [654, 347] width 36 height 11
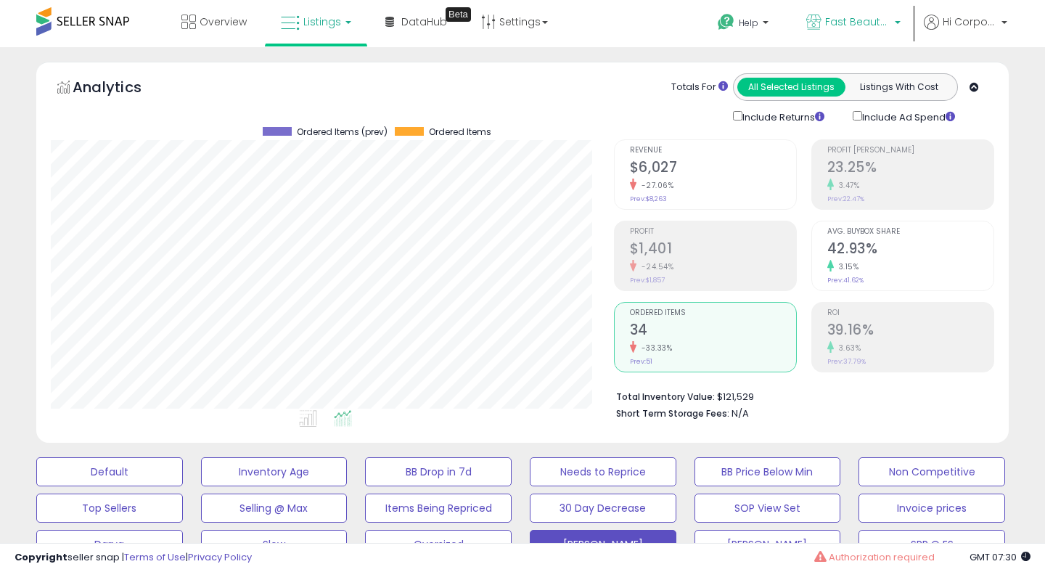
click at [837, 21] on span "Fast Beauty ([GEOGRAPHIC_DATA])" at bounding box center [857, 22] width 65 height 15
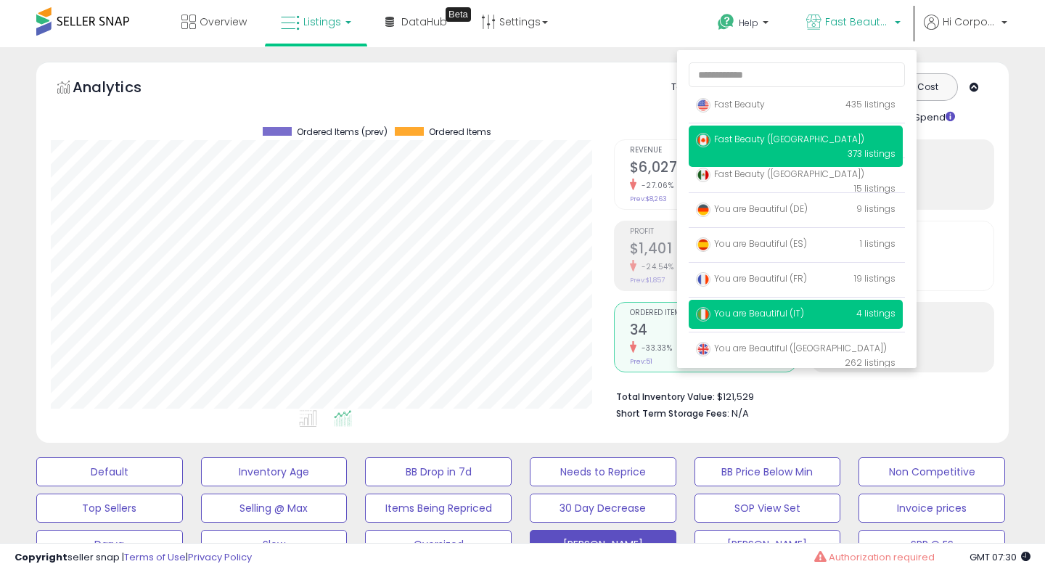
click at [720, 323] on p "You are Beautiful (IT) 4 listings" at bounding box center [795, 314] width 214 height 29
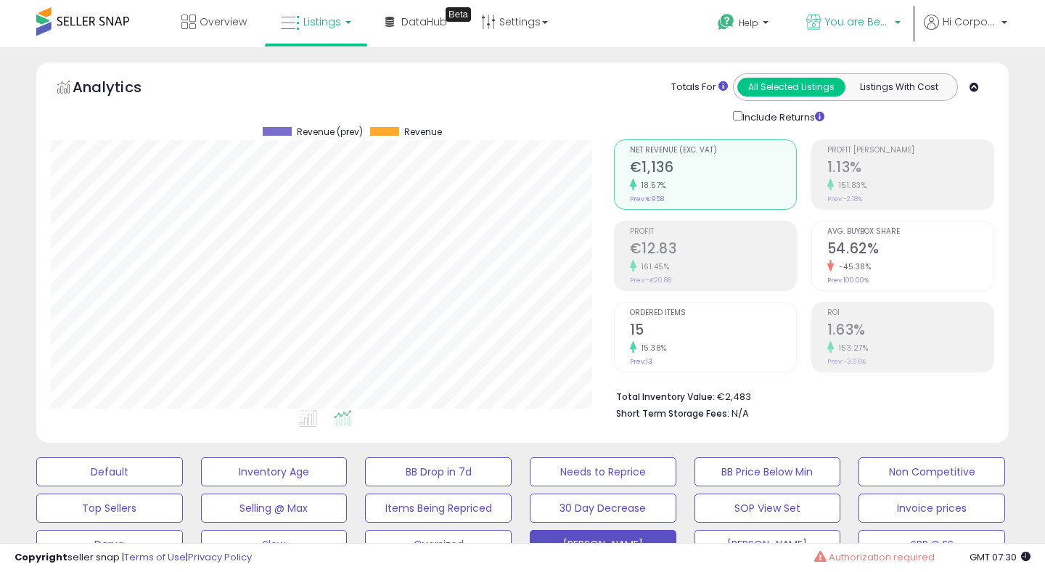
scroll to position [297, 562]
click at [825, 19] on span "You are Beautiful (IT)" at bounding box center [857, 22] width 65 height 15
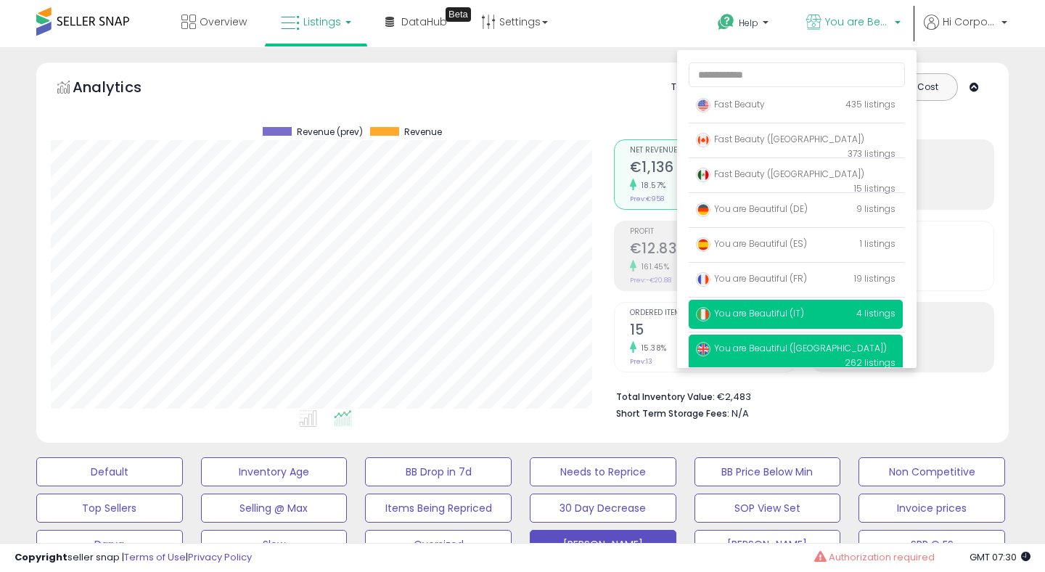
click at [751, 347] on span "You are Beautiful ([GEOGRAPHIC_DATA])" at bounding box center [791, 348] width 191 height 12
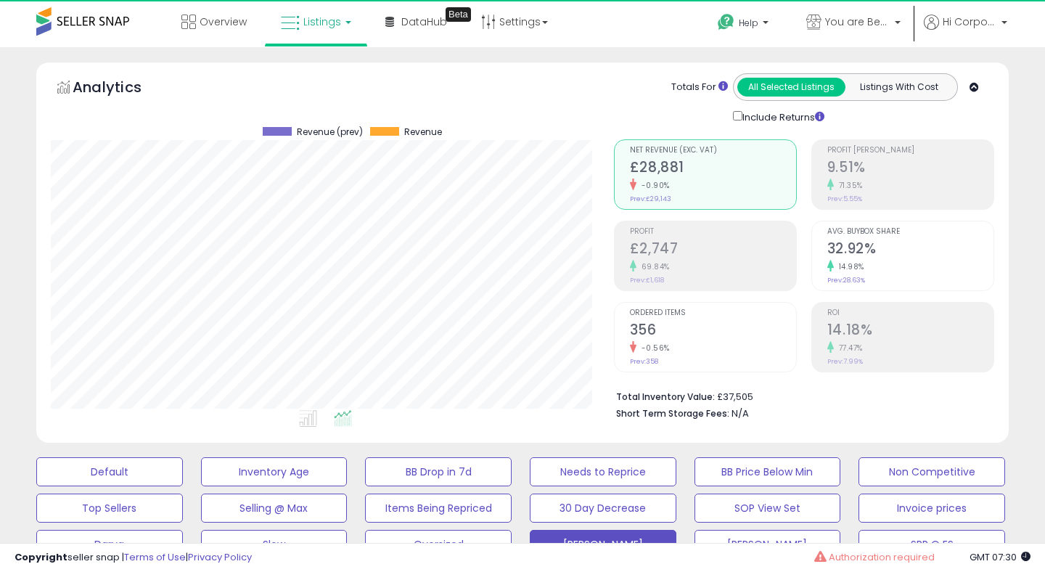
scroll to position [297, 562]
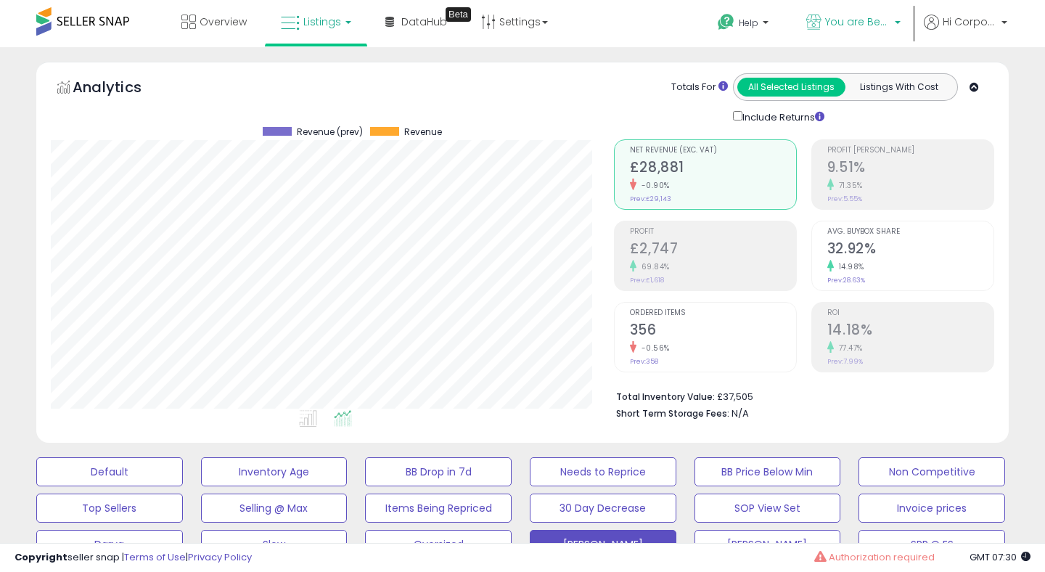
click at [832, 20] on span "You are Beautiful ([GEOGRAPHIC_DATA])" at bounding box center [857, 22] width 65 height 15
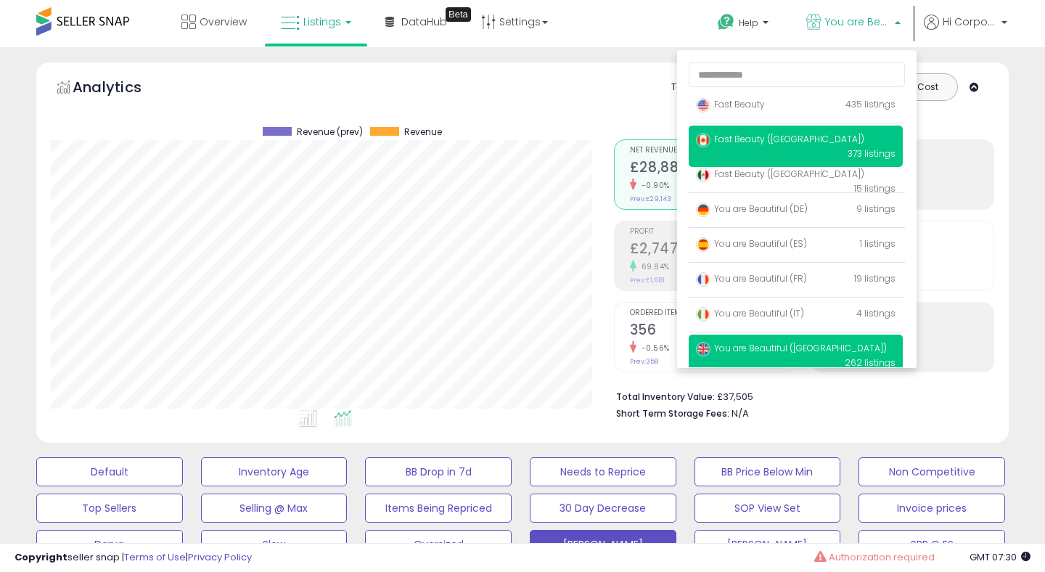
click at [720, 134] on span "Fast Beauty ([GEOGRAPHIC_DATA])" at bounding box center [780, 139] width 168 height 12
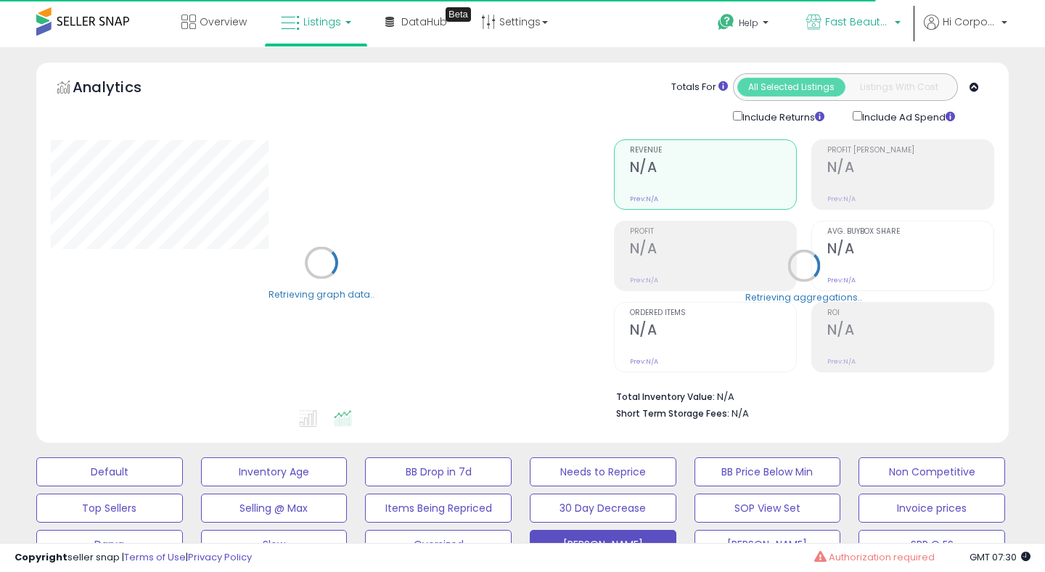
click at [823, 22] on p "Fast Beauty ([GEOGRAPHIC_DATA])" at bounding box center [853, 24] width 94 height 18
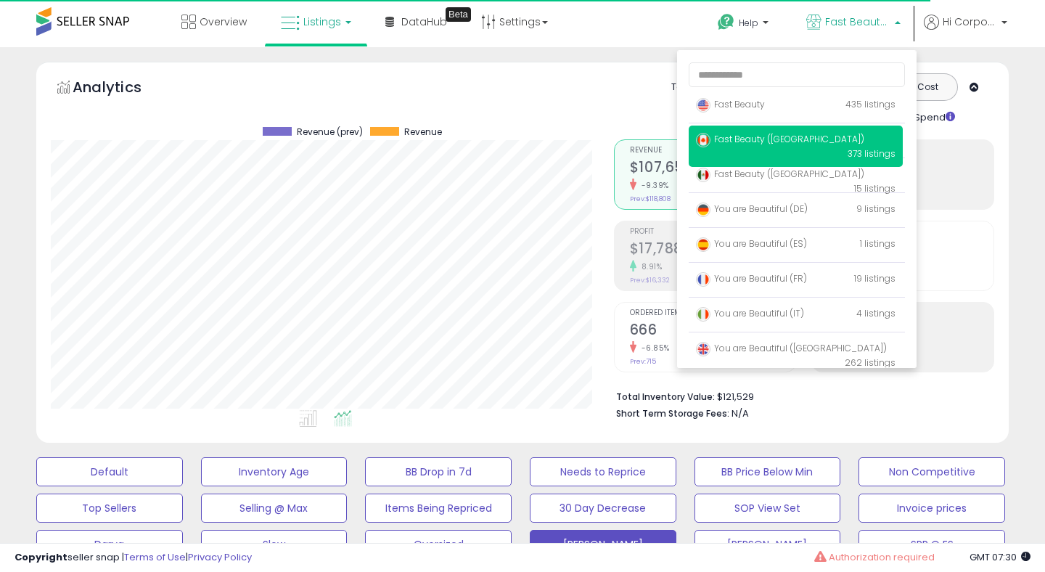
scroll to position [297, 562]
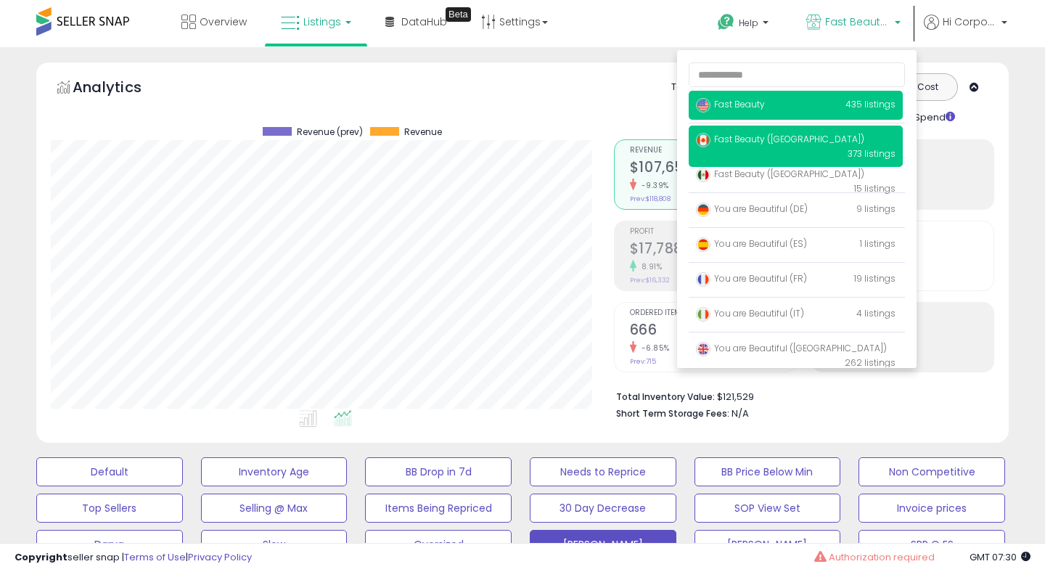
click at [720, 100] on span "Fast Beauty" at bounding box center [730, 104] width 69 height 12
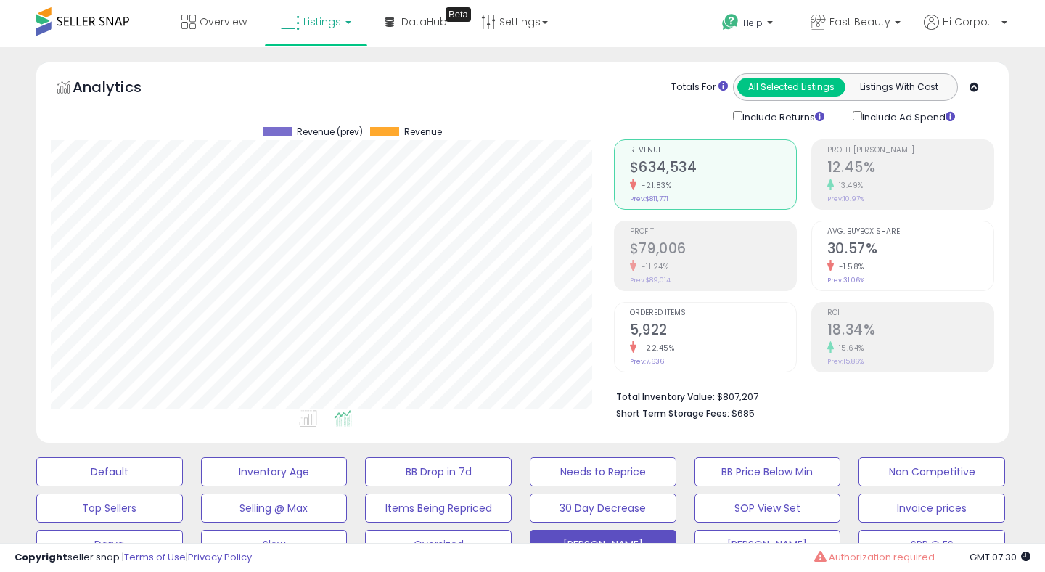
scroll to position [297, 562]
click at [841, 25] on span "Fast Beauty" at bounding box center [859, 22] width 61 height 15
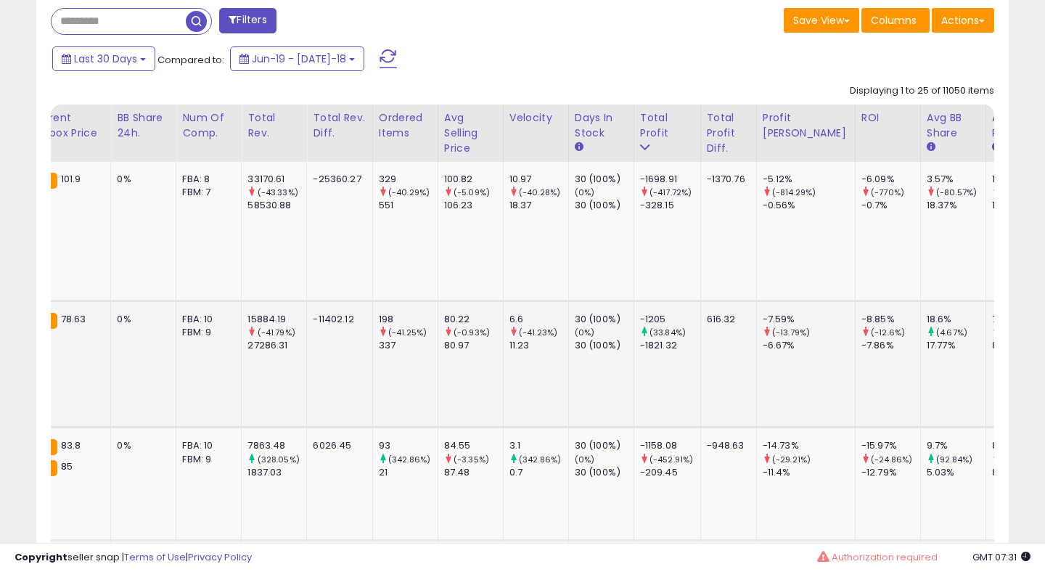
scroll to position [0, 1127]
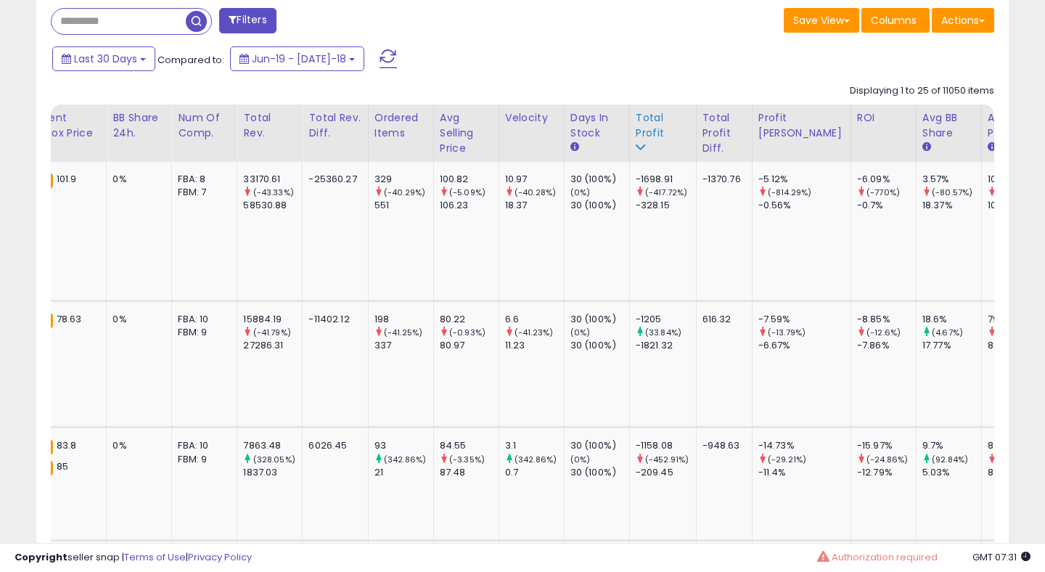
click at [635, 121] on div "Total Profit" at bounding box center [662, 125] width 54 height 30
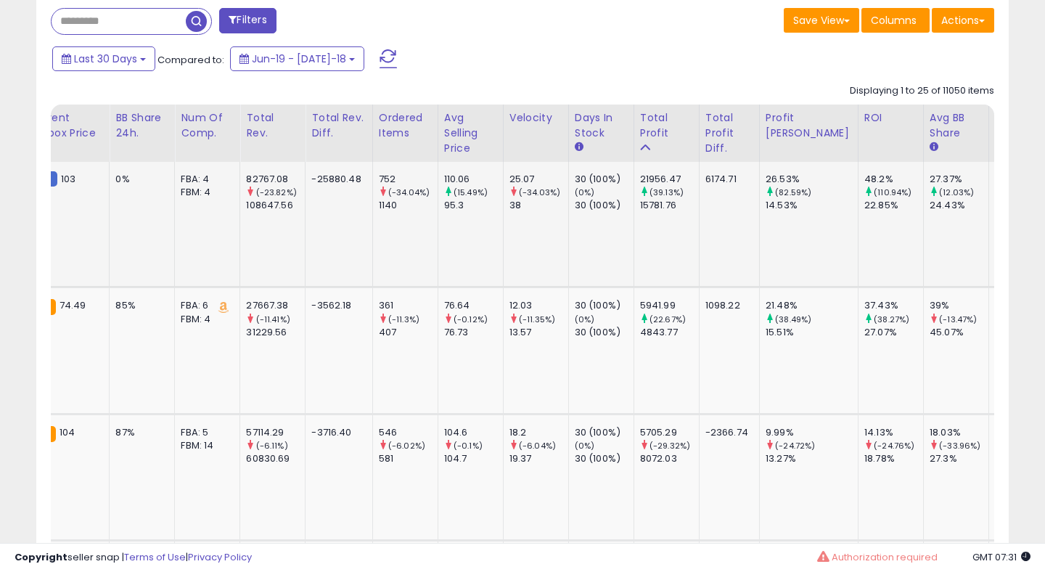
scroll to position [0, 0]
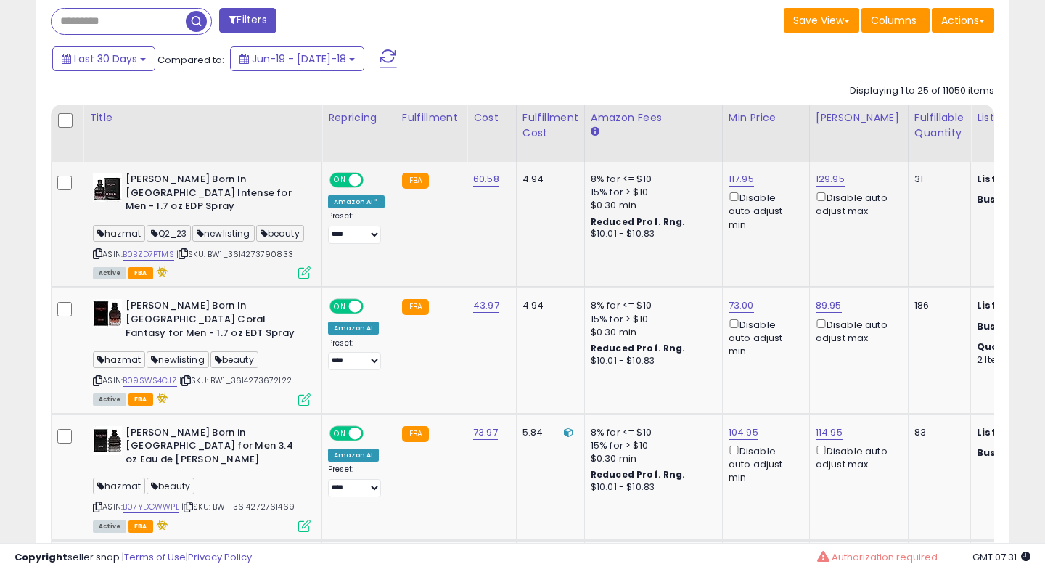
click at [546, 225] on td "4.94" at bounding box center [550, 224] width 68 height 125
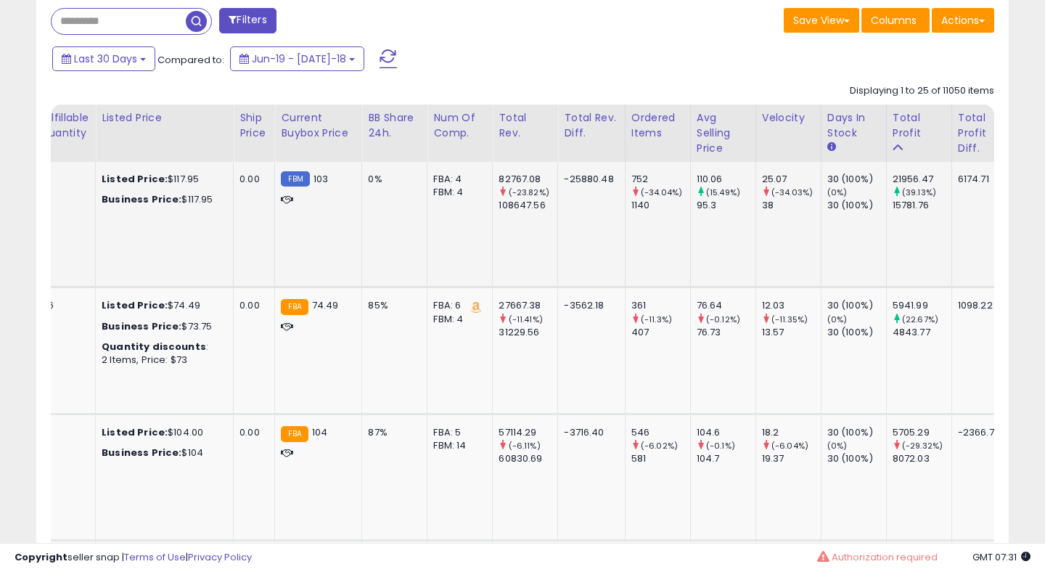
click at [558, 225] on td "-25880.48" at bounding box center [591, 224] width 67 height 125
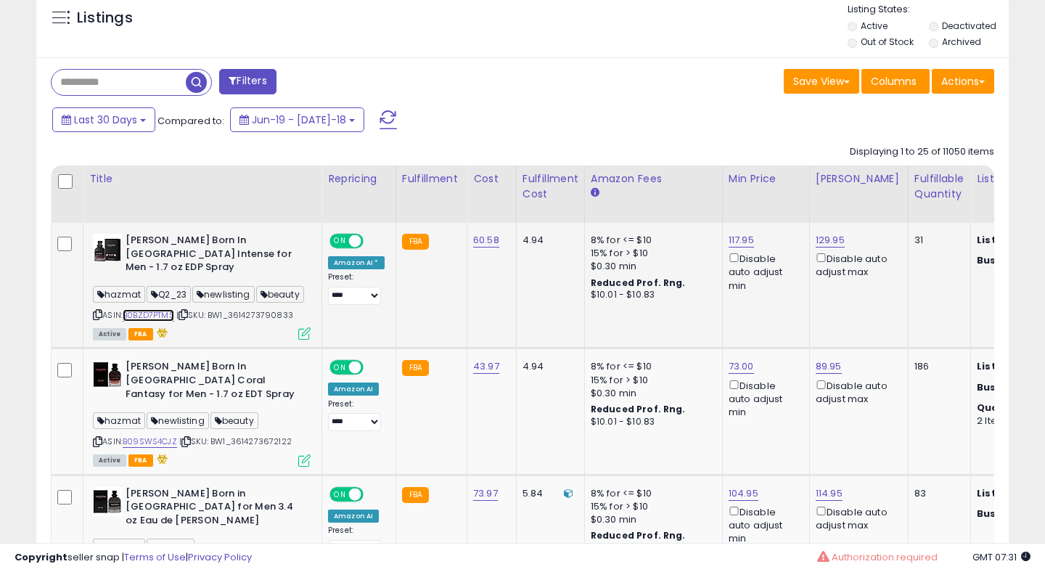
click at [166, 309] on link "B0BZD7PTMS" at bounding box center [149, 315] width 52 height 12
